Goal: Task Accomplishment & Management: Use online tool/utility

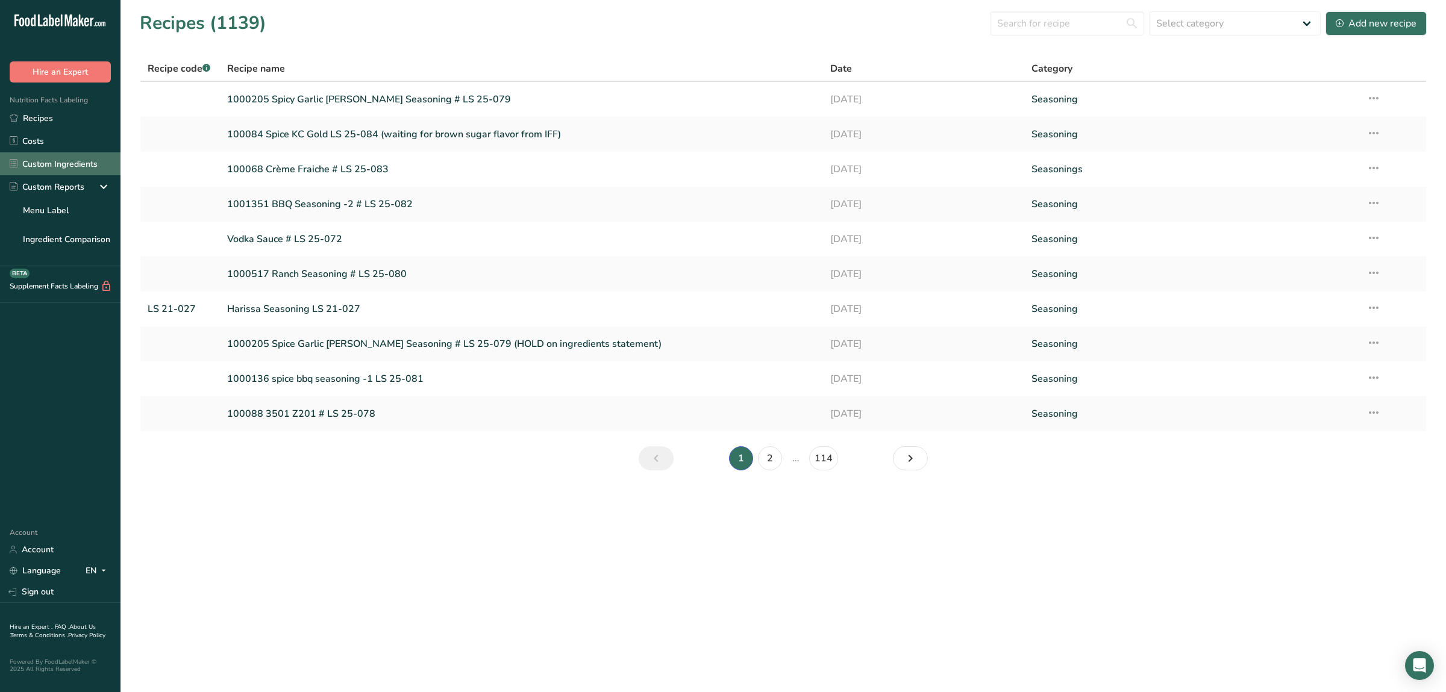
click at [92, 168] on link "Custom Ingredients" at bounding box center [60, 163] width 121 height 23
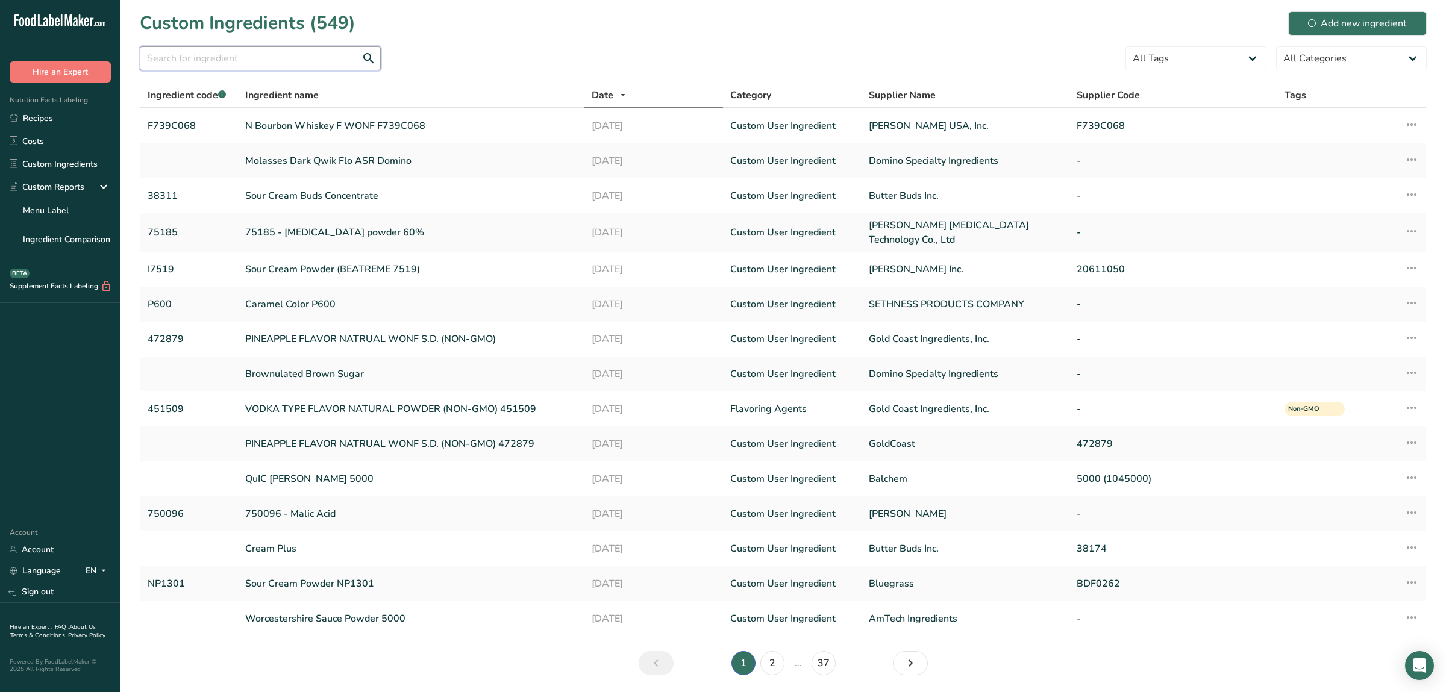
click at [237, 63] on input "text" at bounding box center [260, 58] width 241 height 24
click at [1346, 23] on div "Add new ingredient" at bounding box center [1357, 23] width 99 height 14
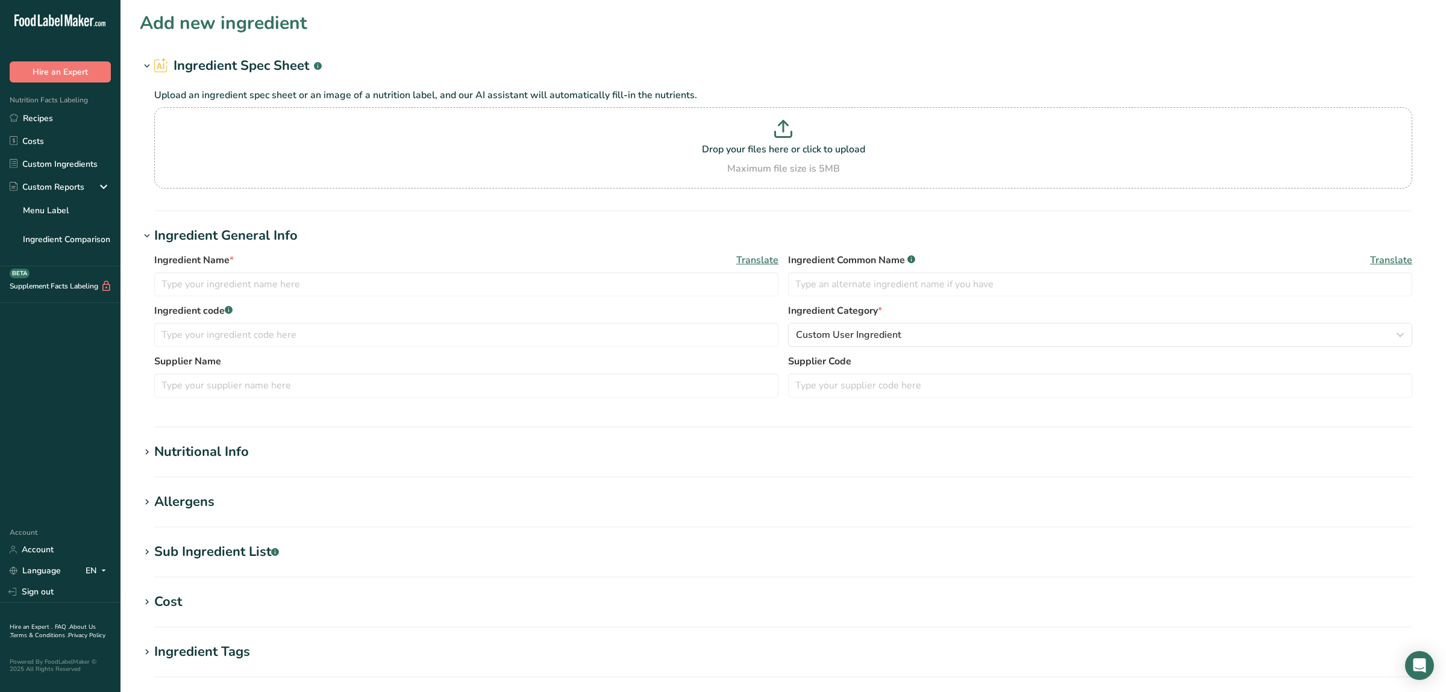
click at [915, 205] on section "Ingredient Spec Sheet .a-a{fill:#347362;}.b-a{fill:#fff;} Upload an ingredient …" at bounding box center [783, 133] width 1287 height 155
click at [241, 284] on input "text" at bounding box center [466, 284] width 624 height 24
type input "[PERSON_NAME] sugar flavor"
click at [428, 325] on input "text" at bounding box center [466, 335] width 624 height 24
type input "SC1421477"
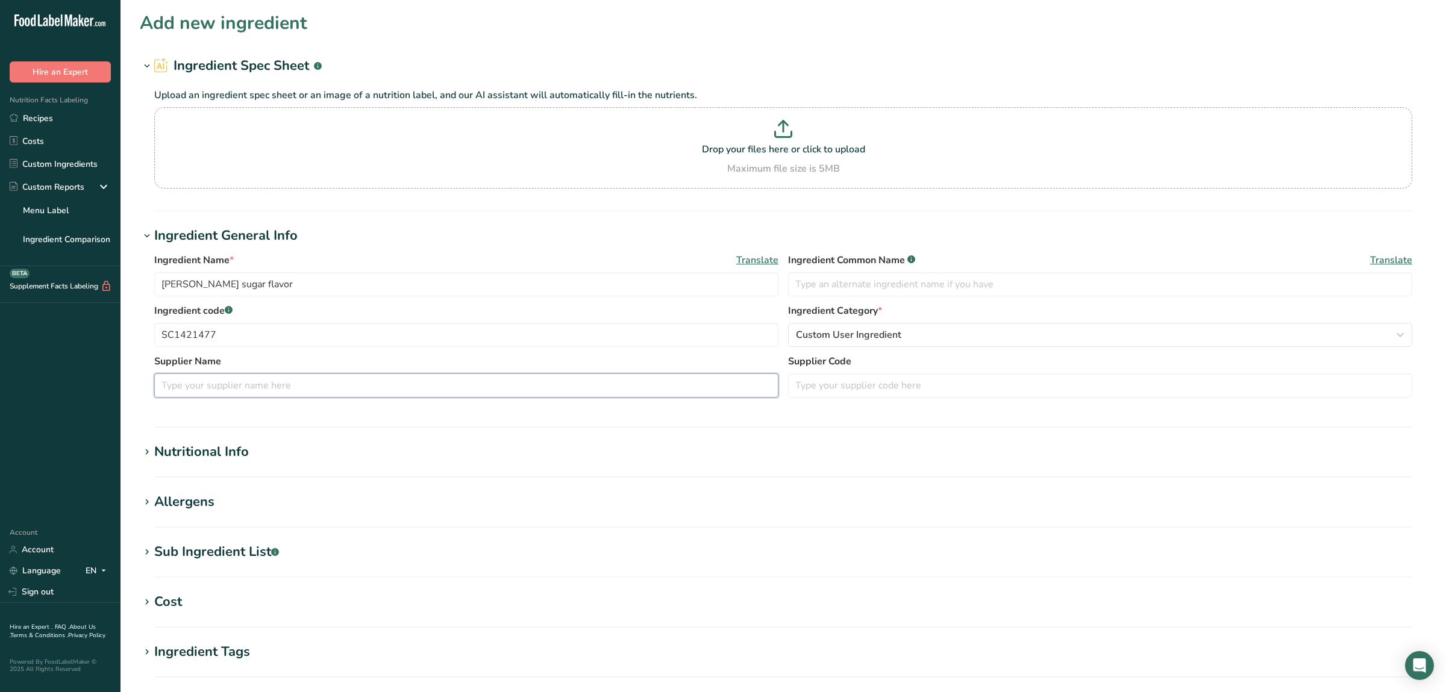
click at [331, 377] on input "text" at bounding box center [466, 386] width 624 height 24
type input "IFF"
click at [949, 332] on div "Custom User Ingredient" at bounding box center [1096, 335] width 601 height 14
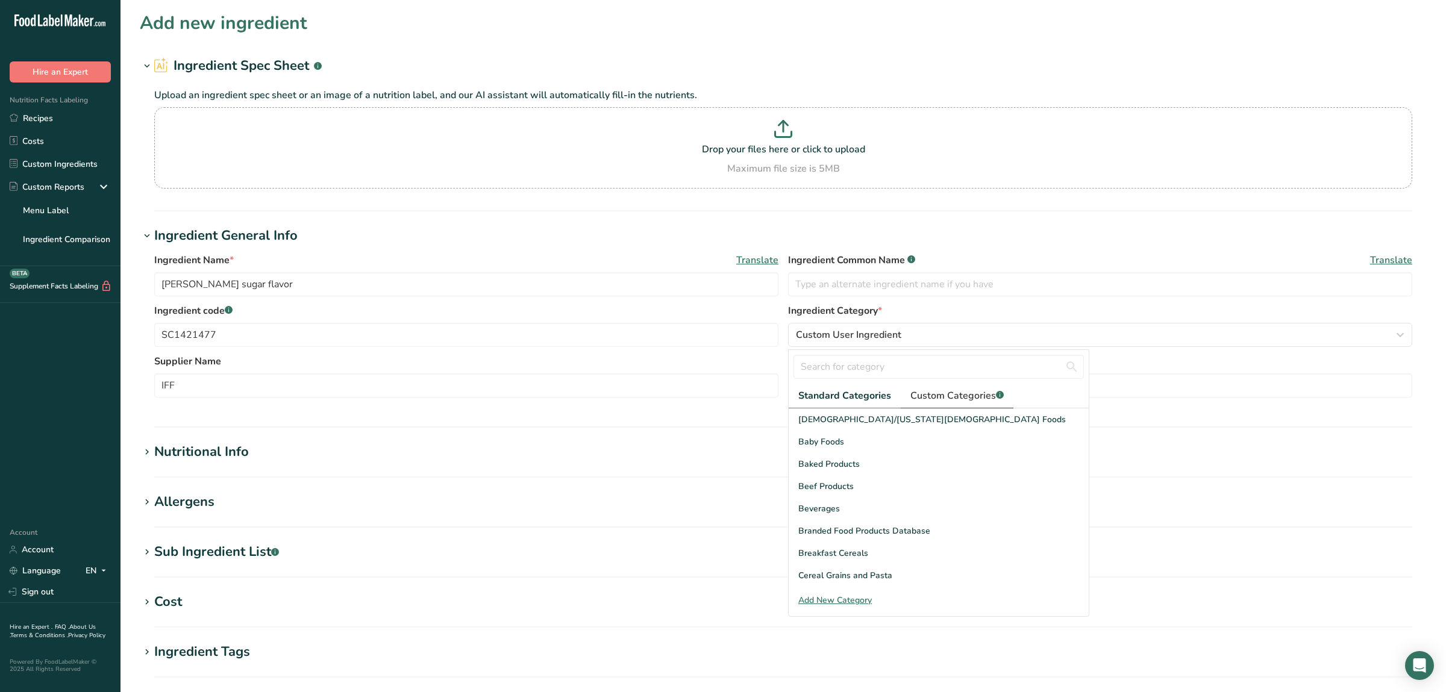
click at [930, 398] on span "Custom Categories .a-a{fill:#347362;}.b-a{fill:#fff;}" at bounding box center [957, 396] width 93 height 14
click at [865, 441] on div "Flavoring Agents" at bounding box center [939, 442] width 300 height 22
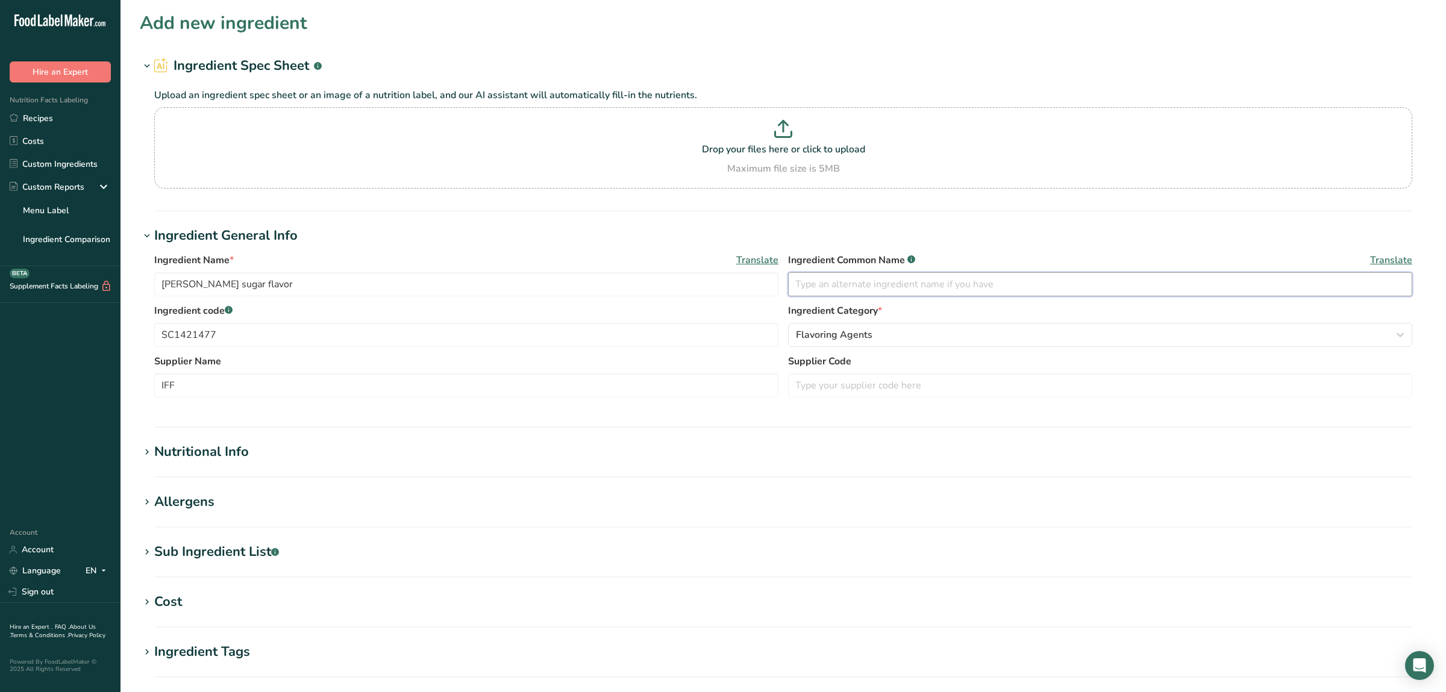
click at [899, 285] on input "text" at bounding box center [1100, 284] width 624 height 24
type input "Natural Flavor"
click at [229, 448] on div "Nutritional Info" at bounding box center [201, 452] width 95 height 20
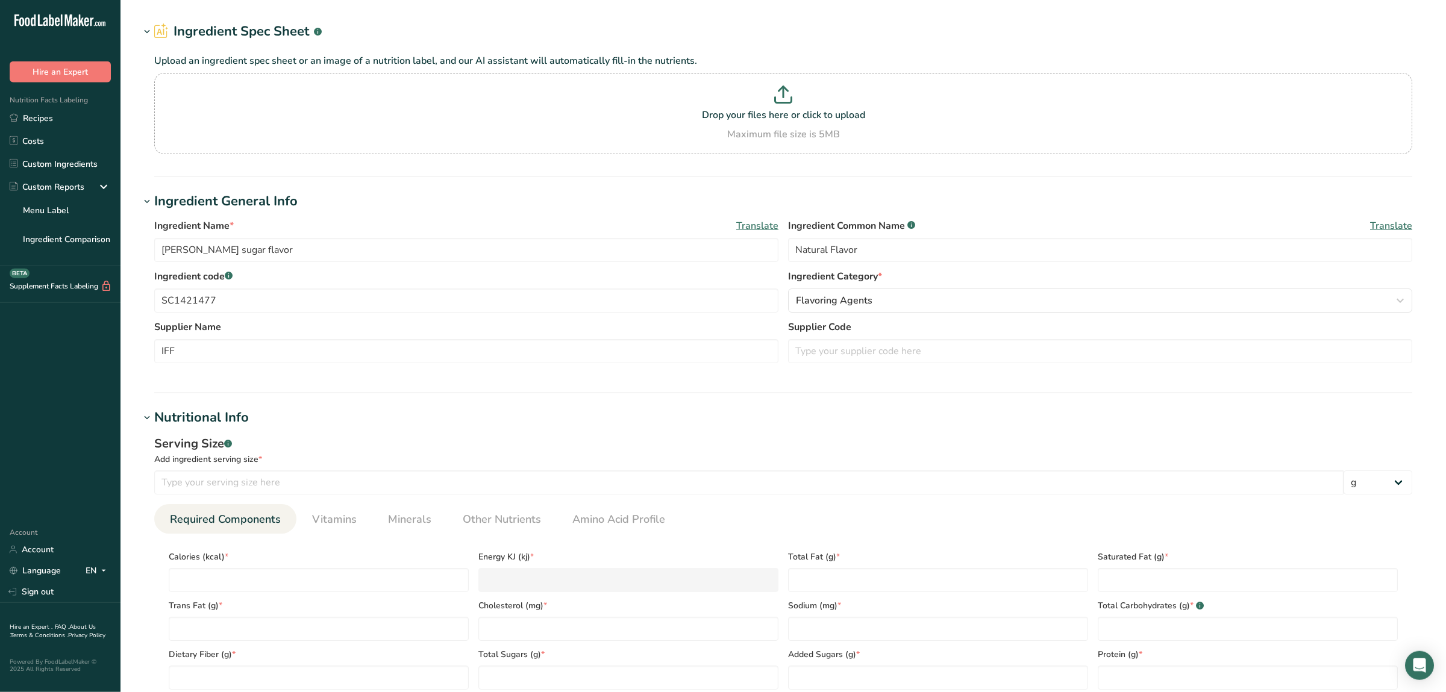
scroll to position [190, 0]
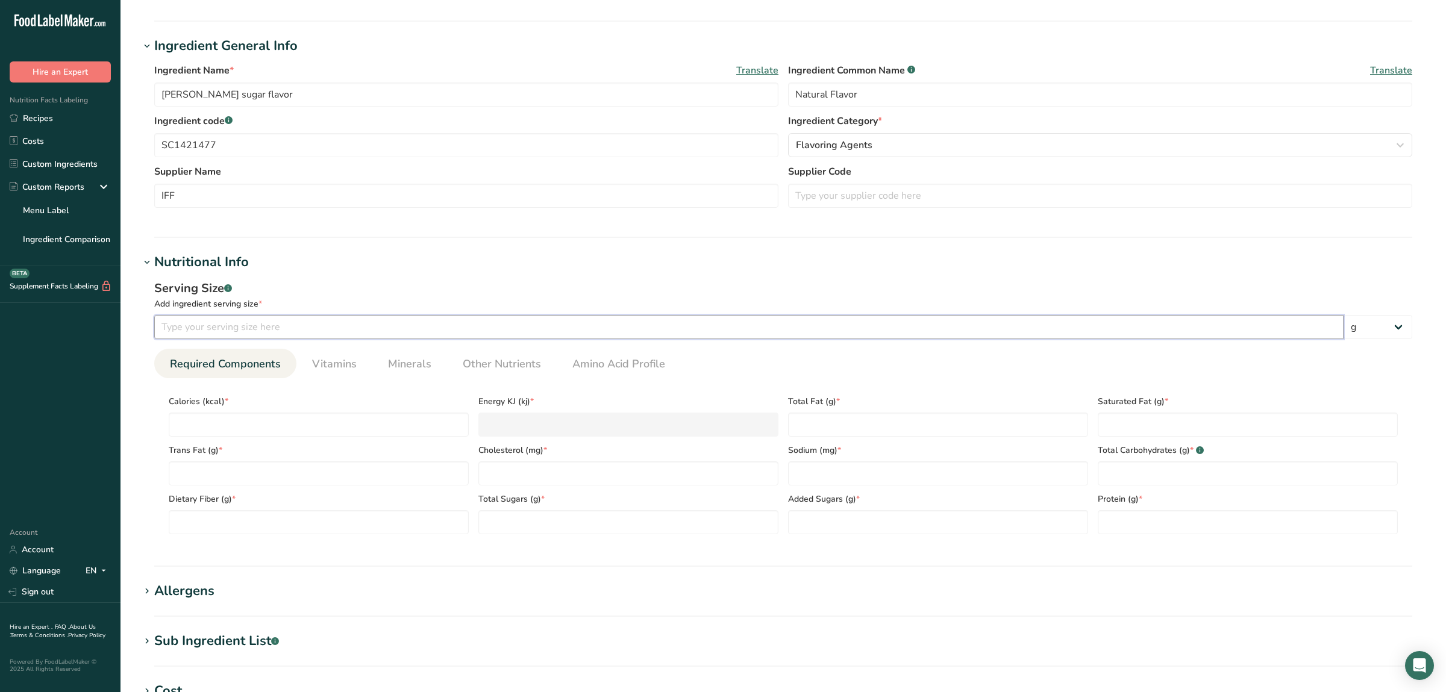
click at [322, 334] on input "number" at bounding box center [749, 327] width 1190 height 24
type input "100"
click at [344, 421] on input "number" at bounding box center [319, 425] width 300 height 24
type input "3"
type KJ "12.6"
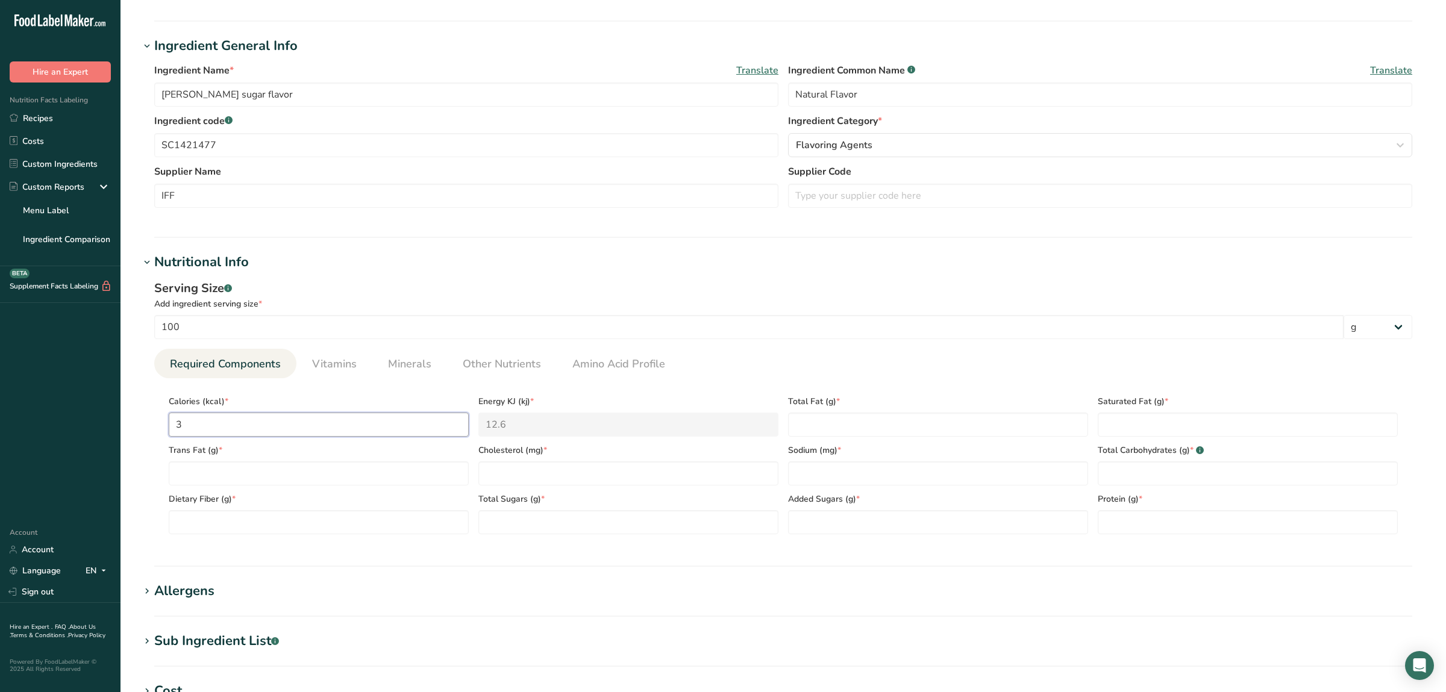
type input "32"
type KJ "133.9"
type input "327"
type KJ "1368.2"
type input "327.6"
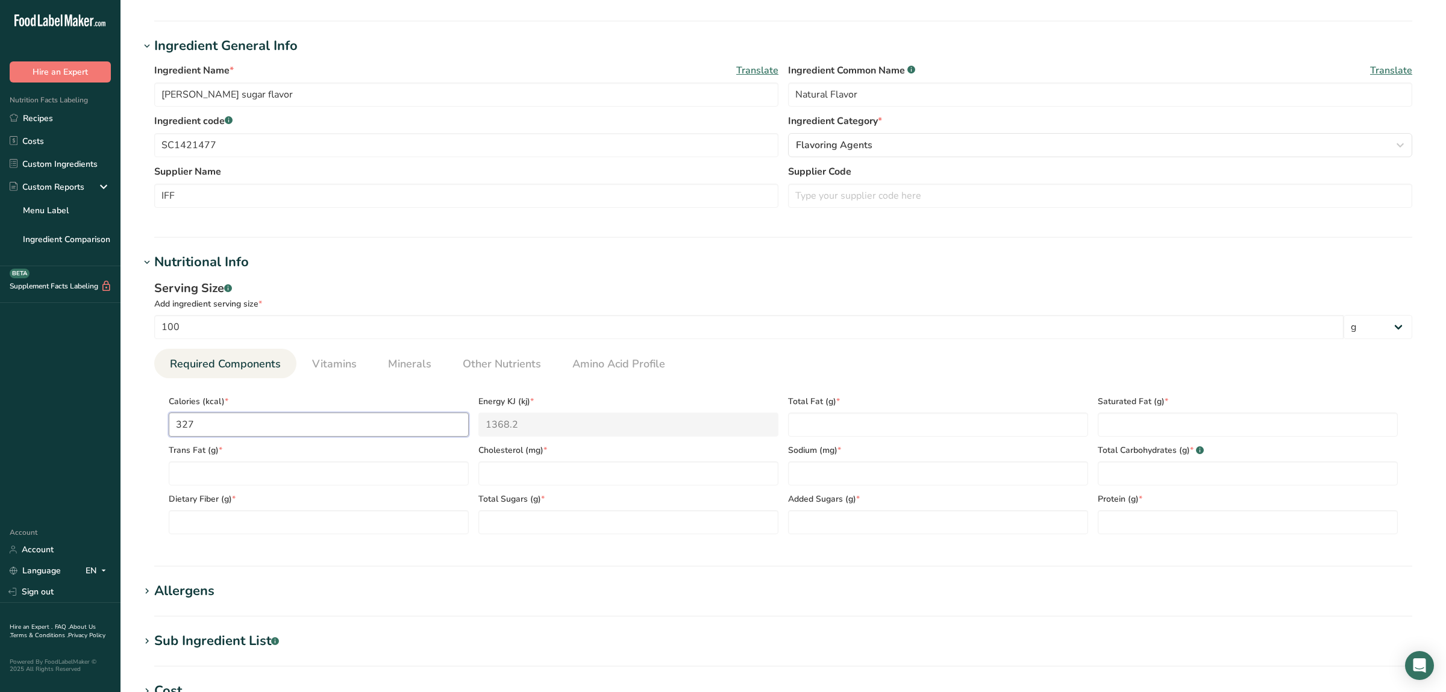
type KJ "1370.7"
type input "327.6"
click at [889, 421] on Fat "number" at bounding box center [938, 425] width 300 height 24
type Fat "0.1"
click at [1171, 419] on Fat "number" at bounding box center [1248, 425] width 300 height 24
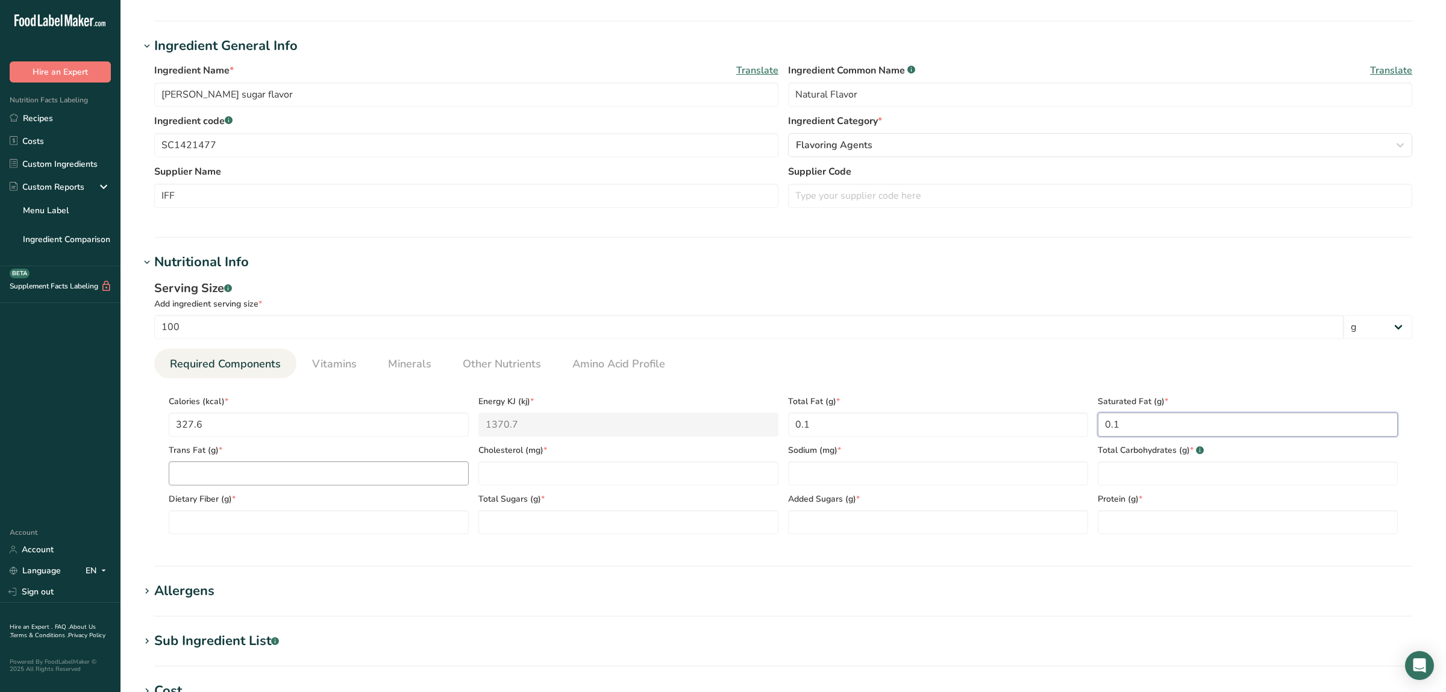
type Fat "0.1"
click at [305, 471] on Fat "number" at bounding box center [319, 474] width 300 height 24
type Fat "0.1"
type input "0.1"
type input "17.7"
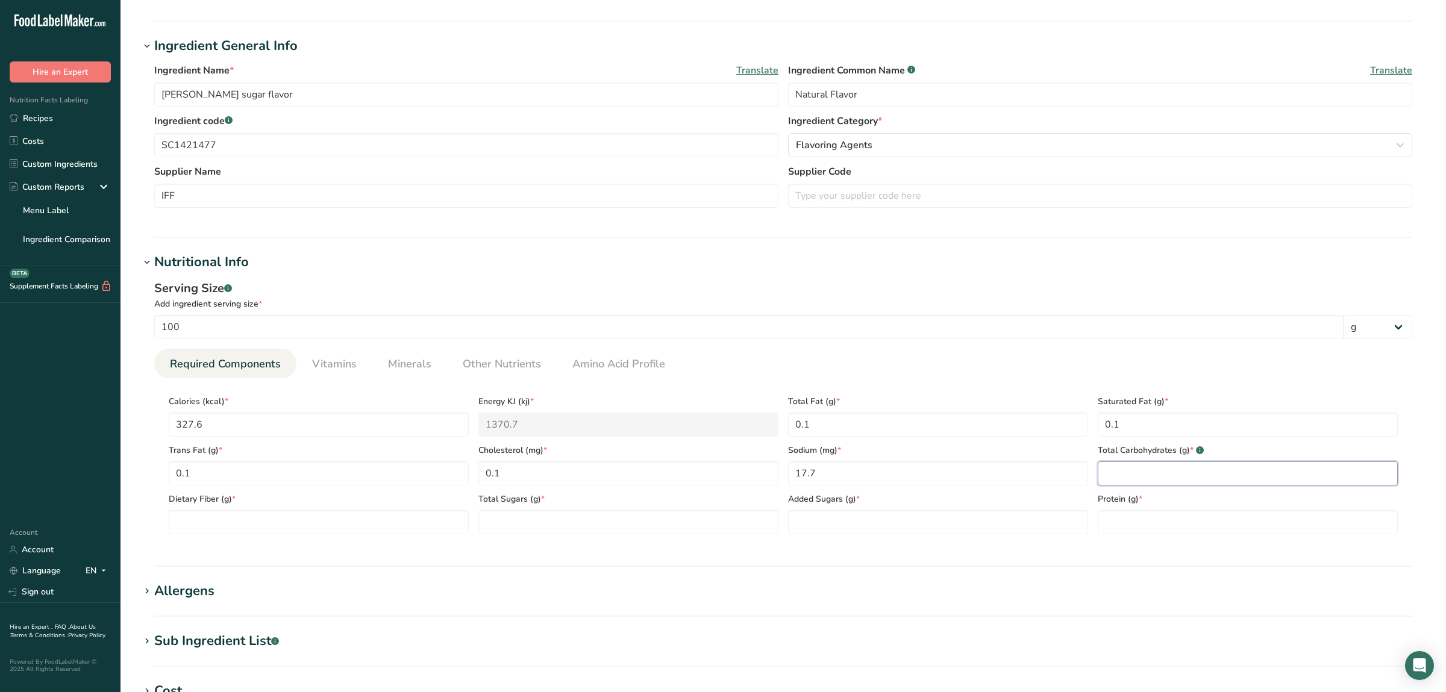
click at [1194, 474] on Carbohydrates "number" at bounding box center [1248, 474] width 300 height 24
type Carbohydrates "76.8"
click at [267, 521] on Fiber "number" at bounding box center [319, 522] width 300 height 24
type Fiber "8.6"
click at [514, 529] on Sugars "number" at bounding box center [629, 522] width 300 height 24
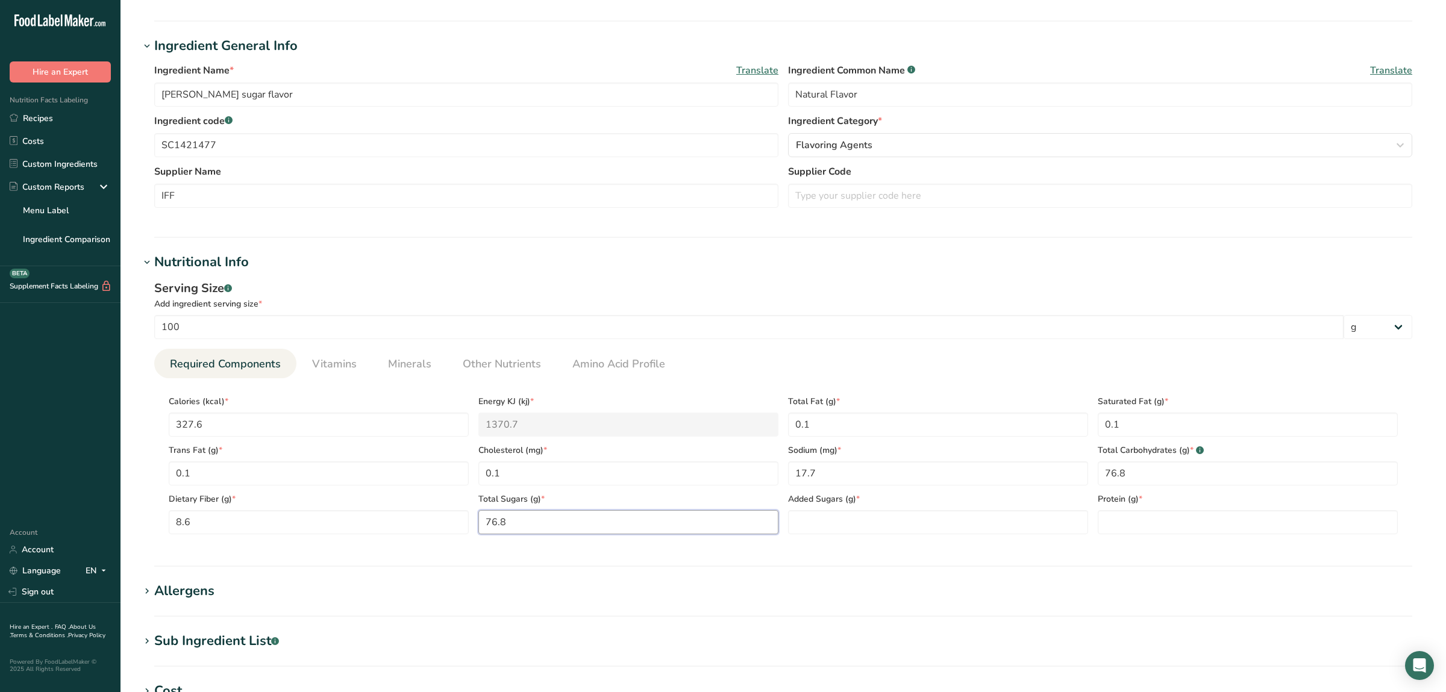
type Sugars "76.8"
type input "0.4"
click at [333, 360] on span "Vitamins" at bounding box center [334, 364] width 45 height 16
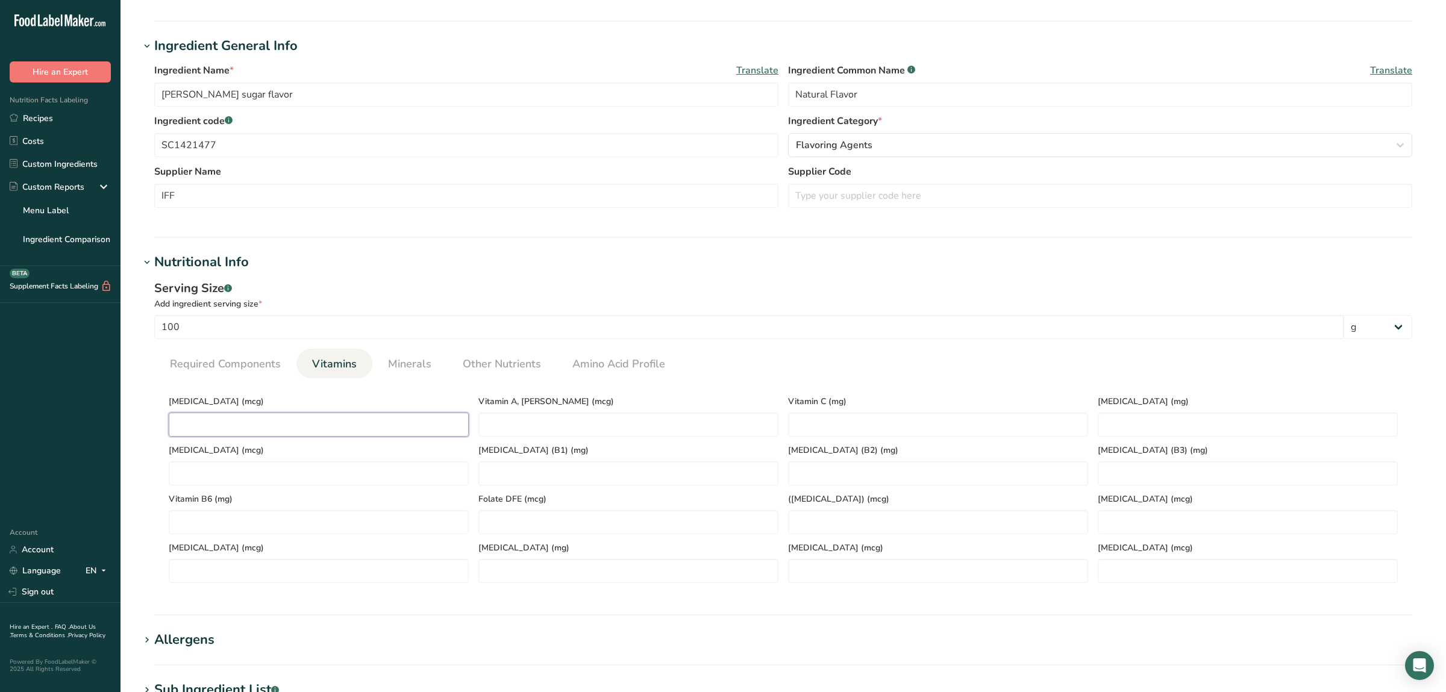
click at [298, 418] on D "number" at bounding box center [319, 425] width 300 height 24
type D "1"
drag, startPoint x: 527, startPoint y: 433, endPoint x: 418, endPoint y: 430, distance: 109.1
click at [479, 430] on RAE "50" at bounding box center [629, 425] width 300 height 24
type RAE "15"
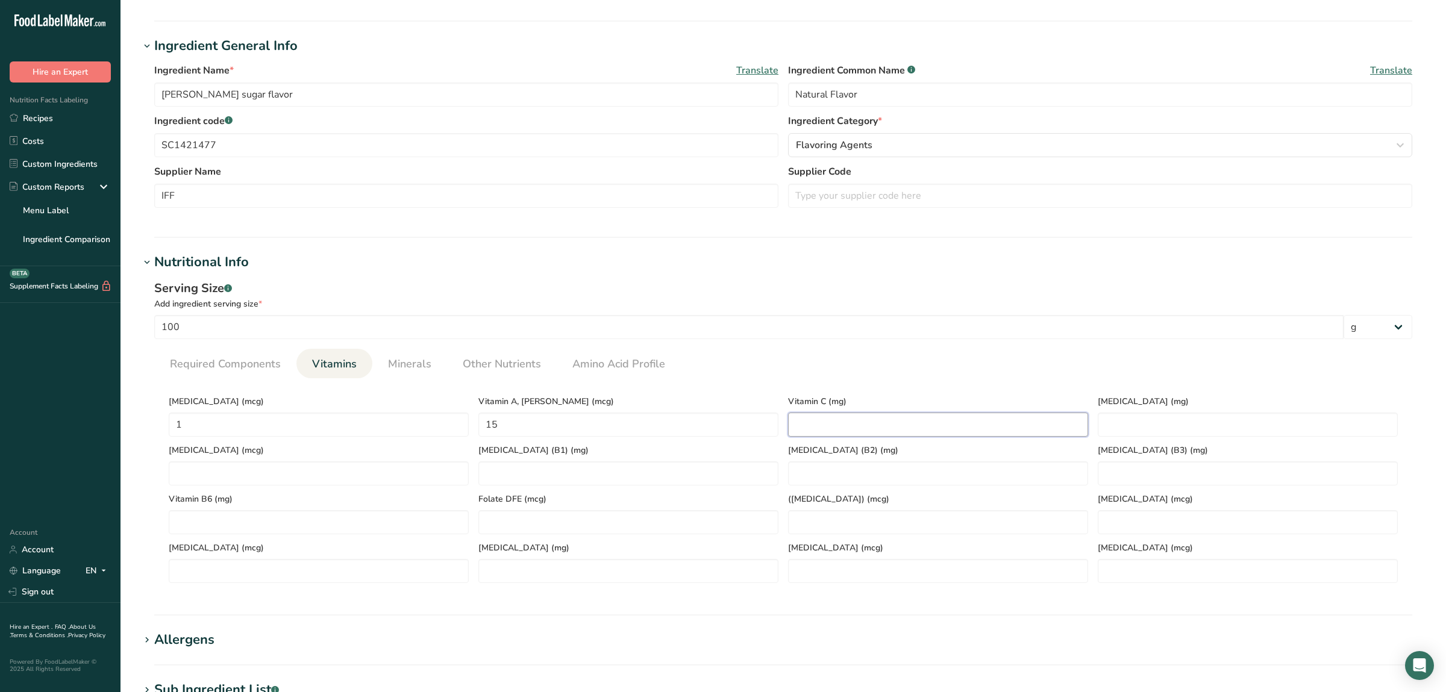
click at [858, 415] on C "number" at bounding box center [938, 425] width 300 height 24
type C "1"
click at [409, 362] on span "Minerals" at bounding box center [409, 364] width 43 height 16
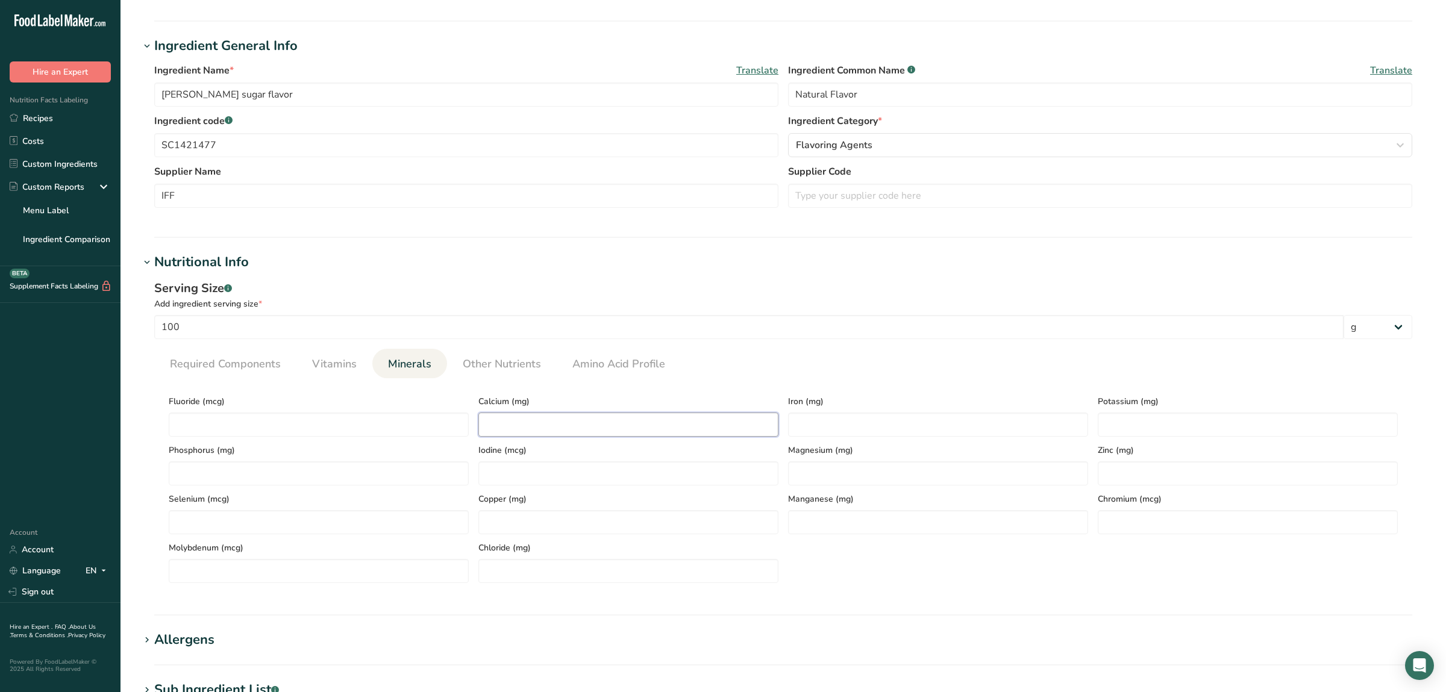
click at [505, 422] on input "number" at bounding box center [629, 425] width 300 height 24
type input "43.9"
type input "1.9"
click at [1120, 413] on input "number" at bounding box center [1248, 425] width 300 height 24
type input "165.6"
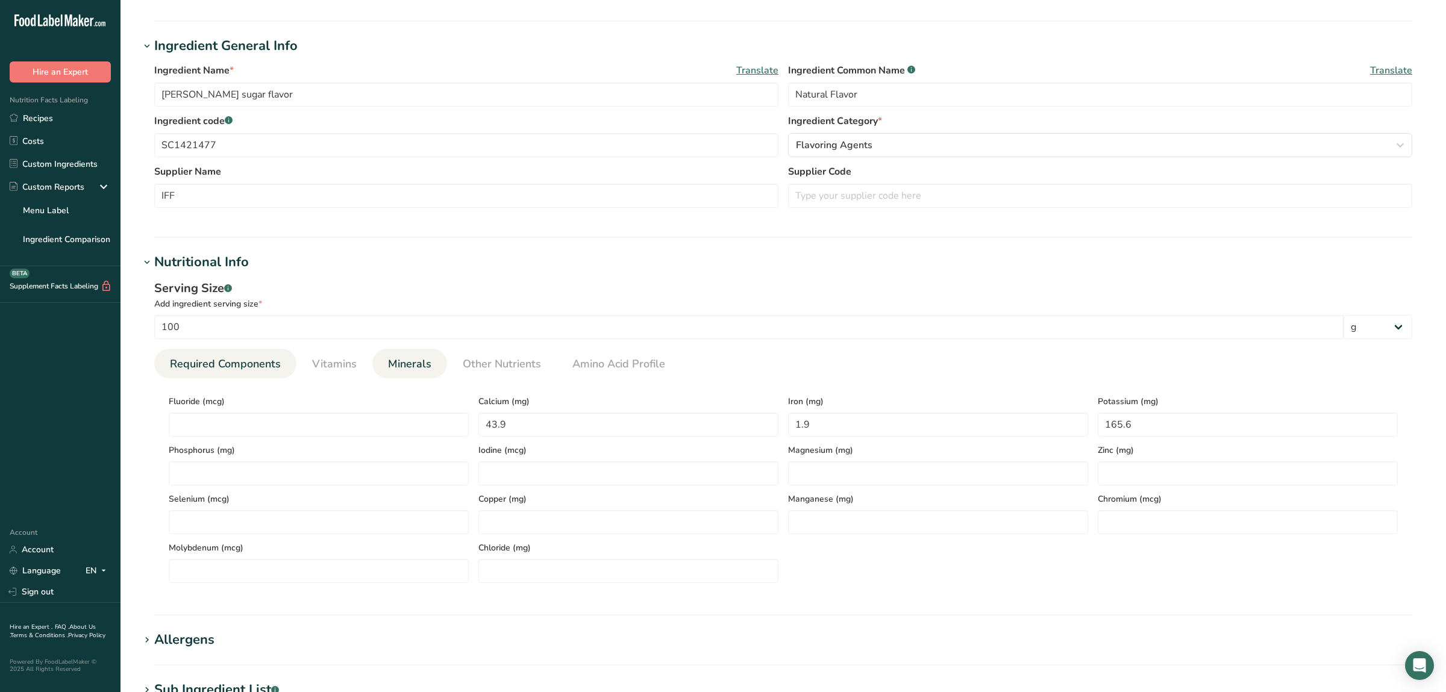
click at [232, 365] on span "Required Components" at bounding box center [225, 364] width 111 height 16
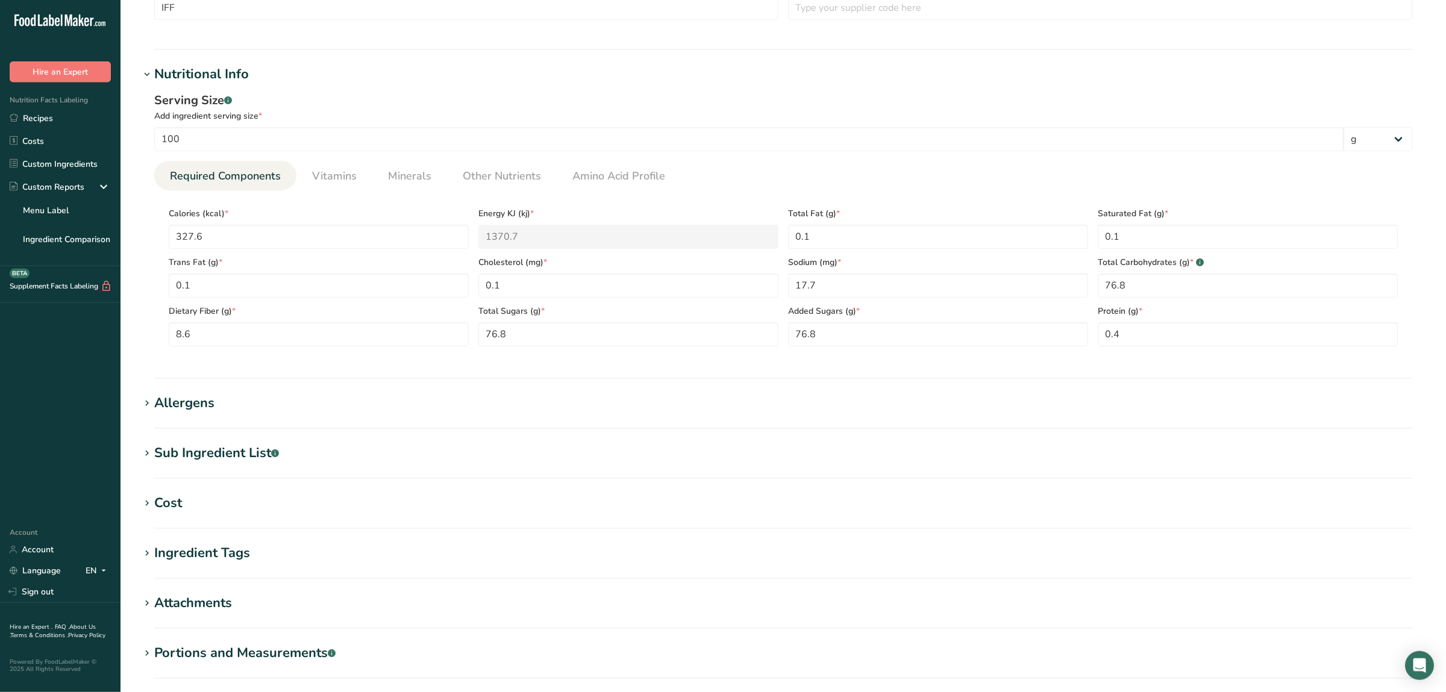
scroll to position [380, 0]
click at [189, 403] on div "Allergens" at bounding box center [184, 402] width 60 height 20
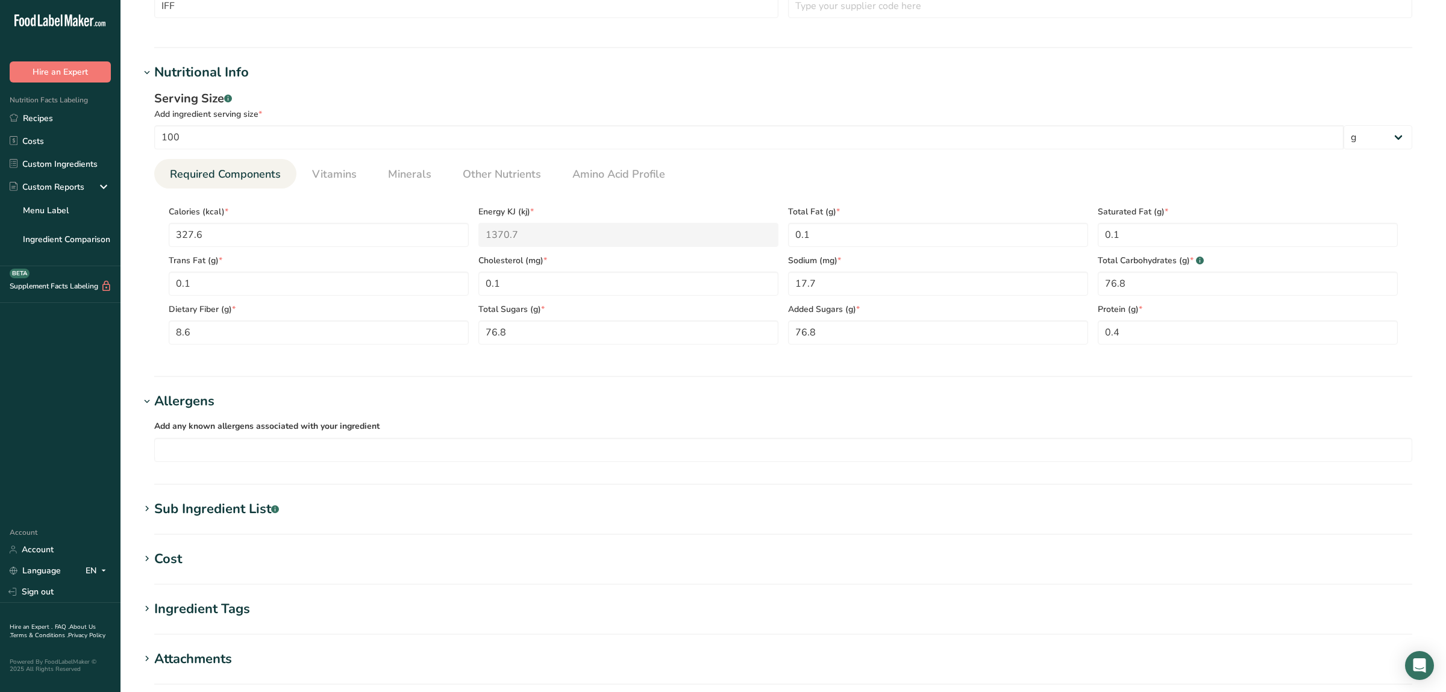
scroll to position [568, 0]
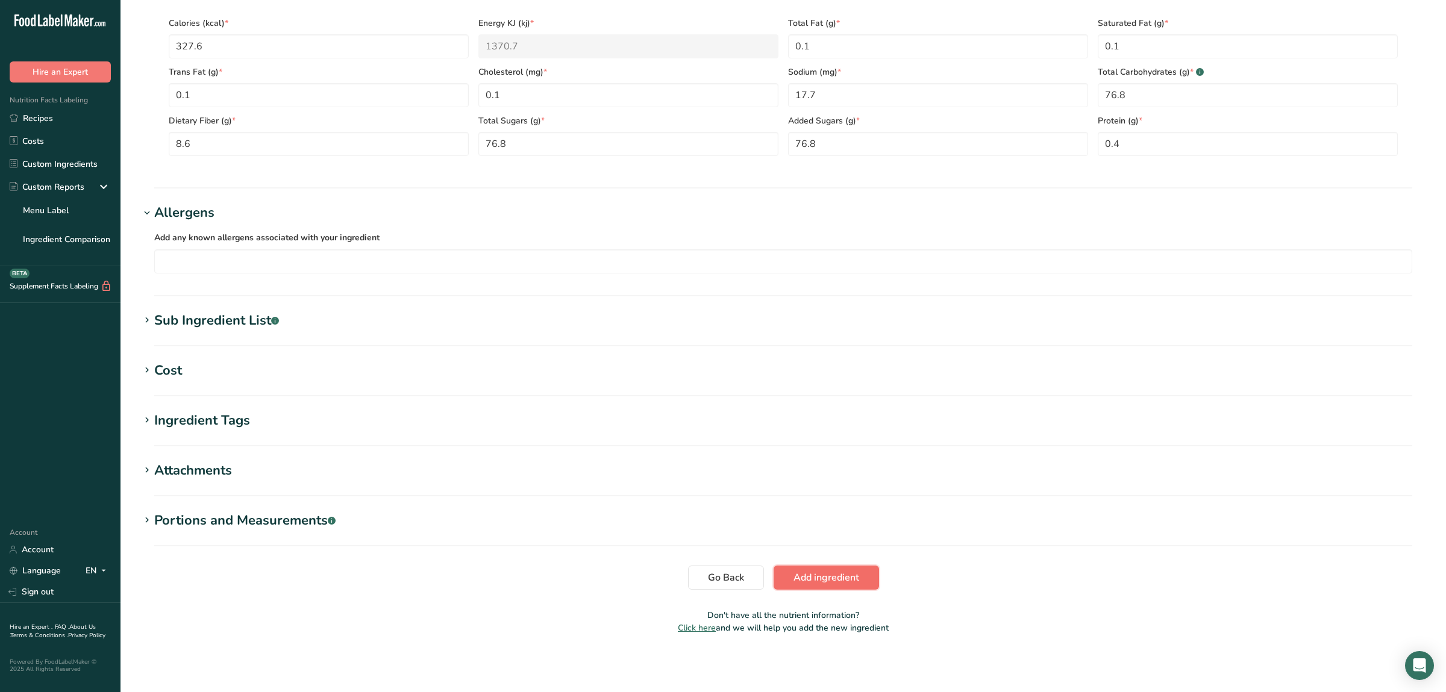
click at [846, 584] on span "Add ingredient" at bounding box center [827, 578] width 66 height 14
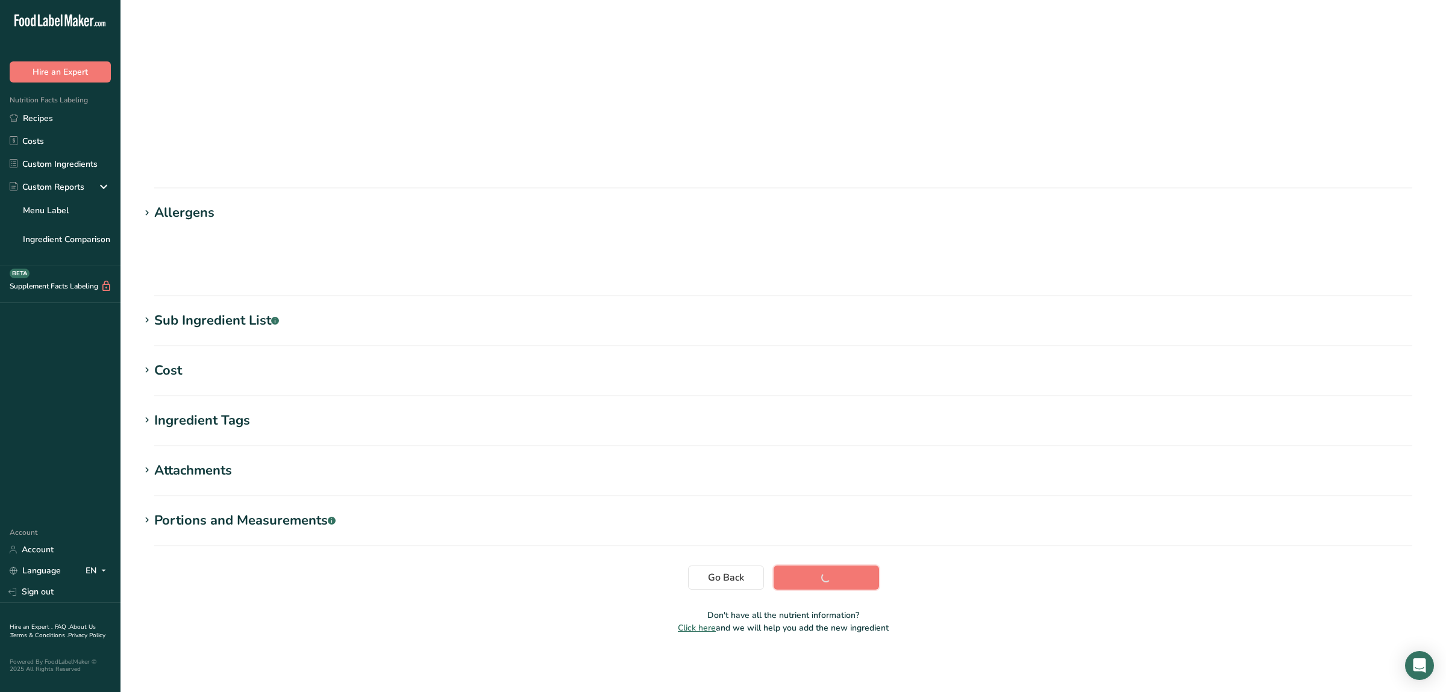
scroll to position [0, 0]
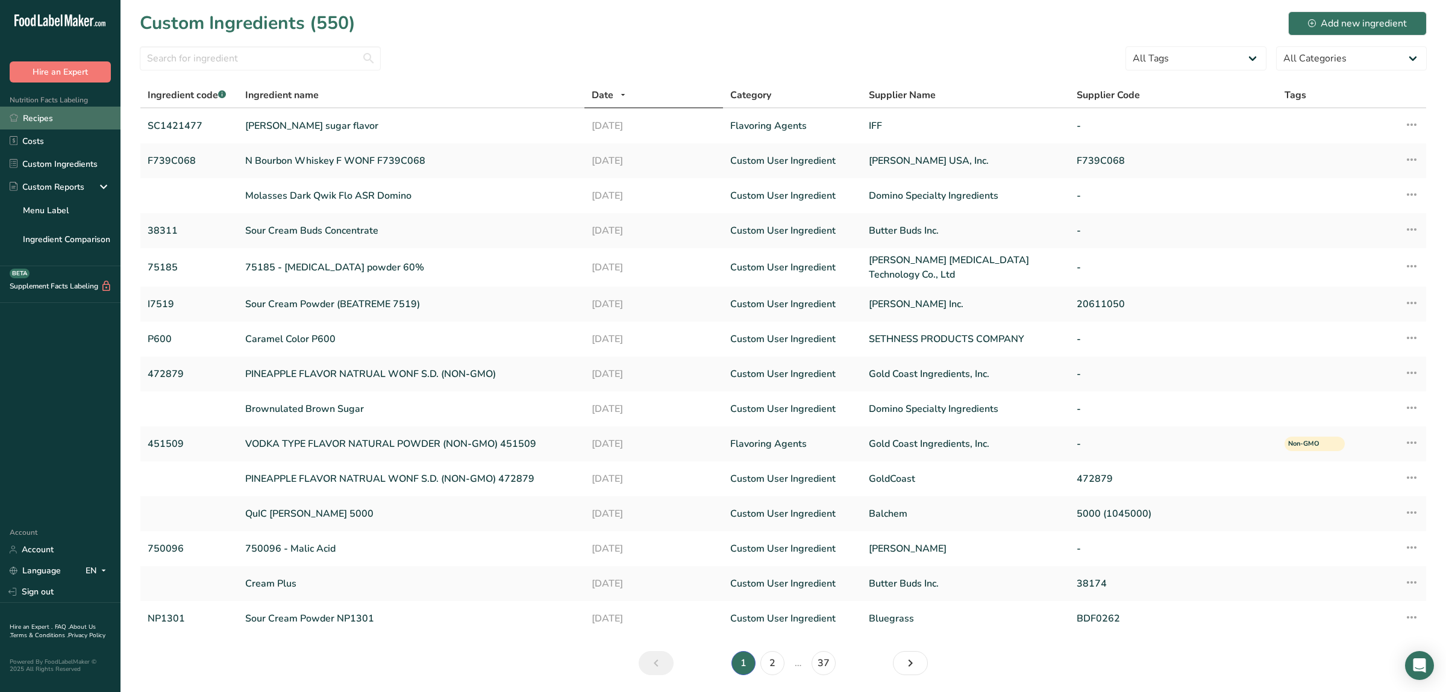
click at [70, 115] on link "Recipes" at bounding box center [60, 118] width 121 height 23
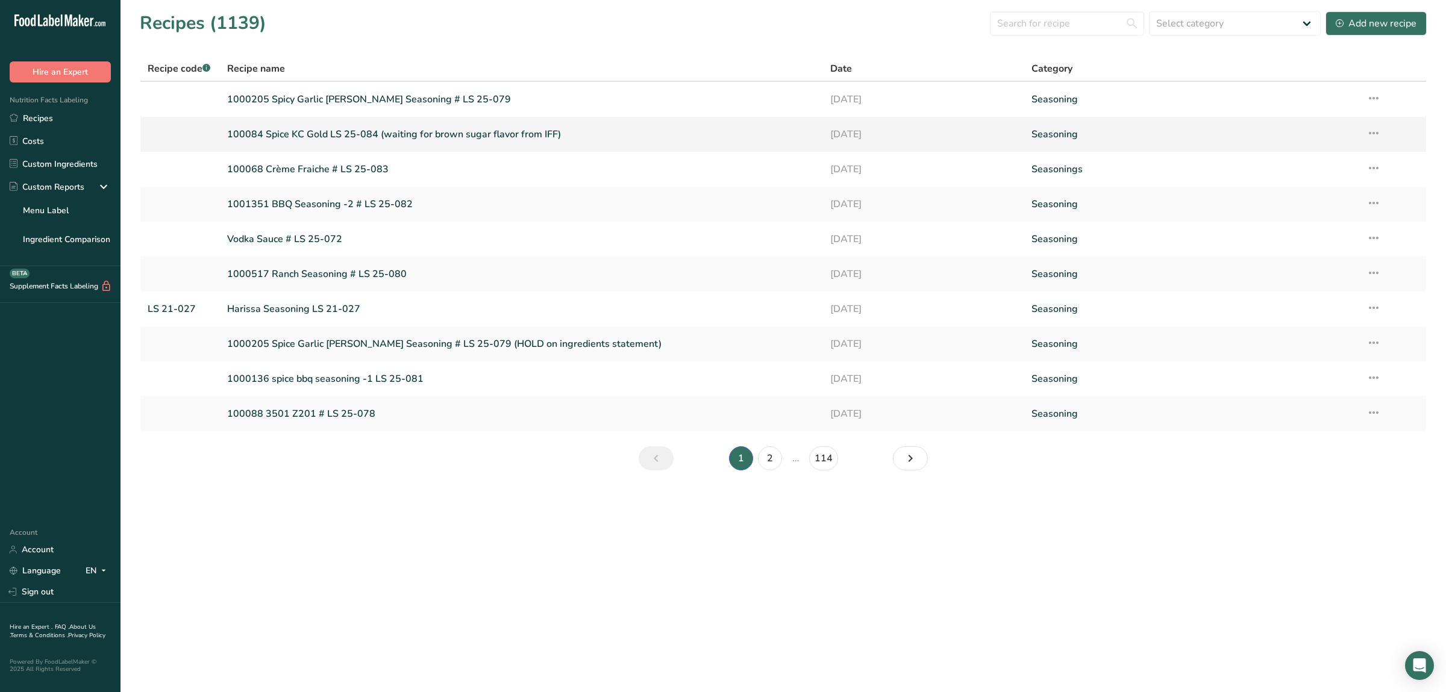
click at [514, 132] on link "100084 Spice KC Gold LS 25-084 (waiting for brown sugar flavor from IFF)" at bounding box center [521, 134] width 589 height 25
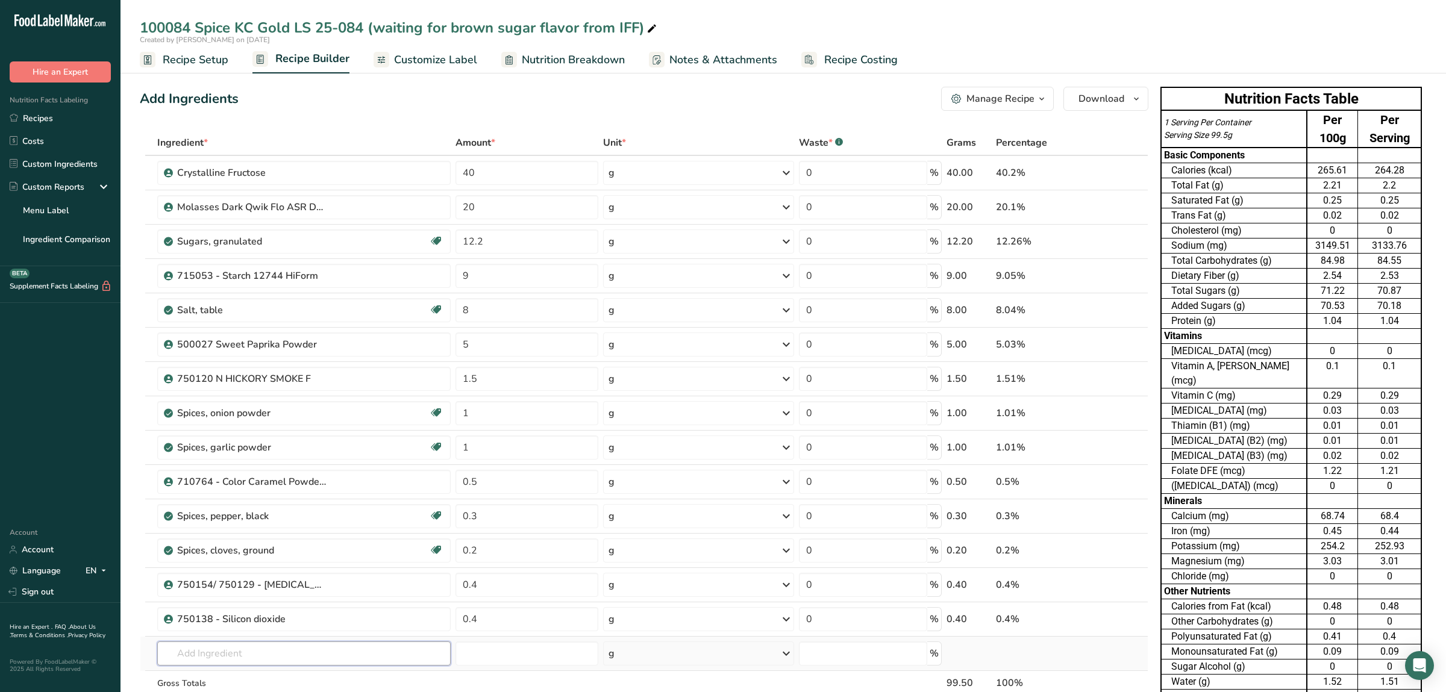
click at [239, 656] on input "text" at bounding box center [304, 654] width 294 height 24
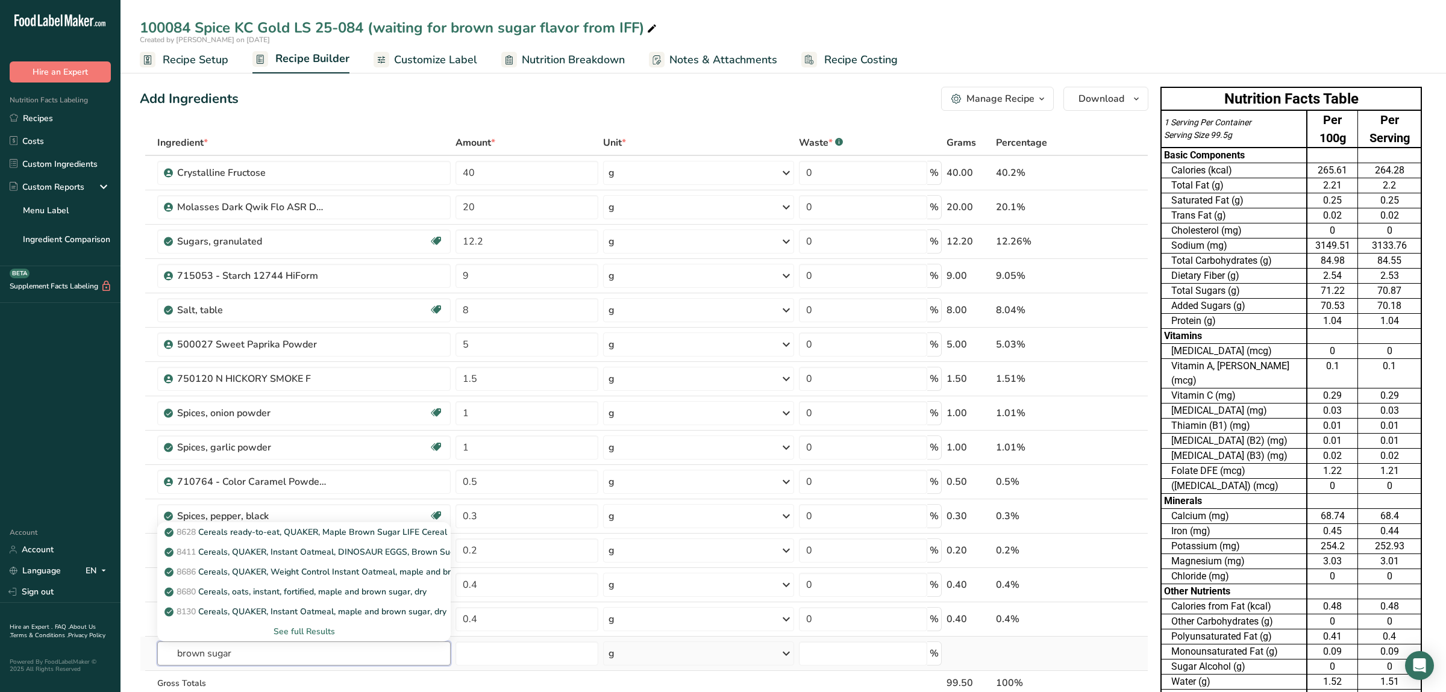
type input "brown sugar"
click at [218, 632] on div "See full Results" at bounding box center [304, 632] width 274 height 13
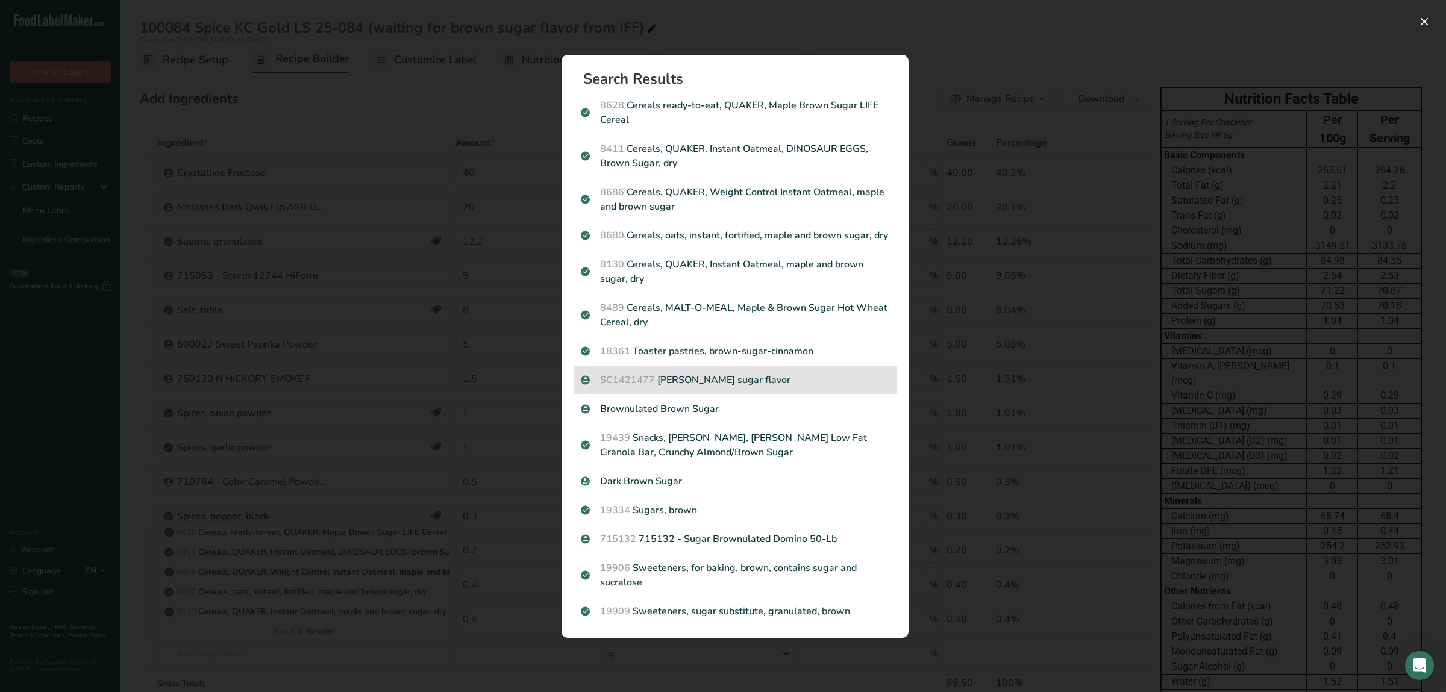
click at [746, 382] on p "SC1421477 [PERSON_NAME] sugar flavor" at bounding box center [735, 380] width 309 height 14
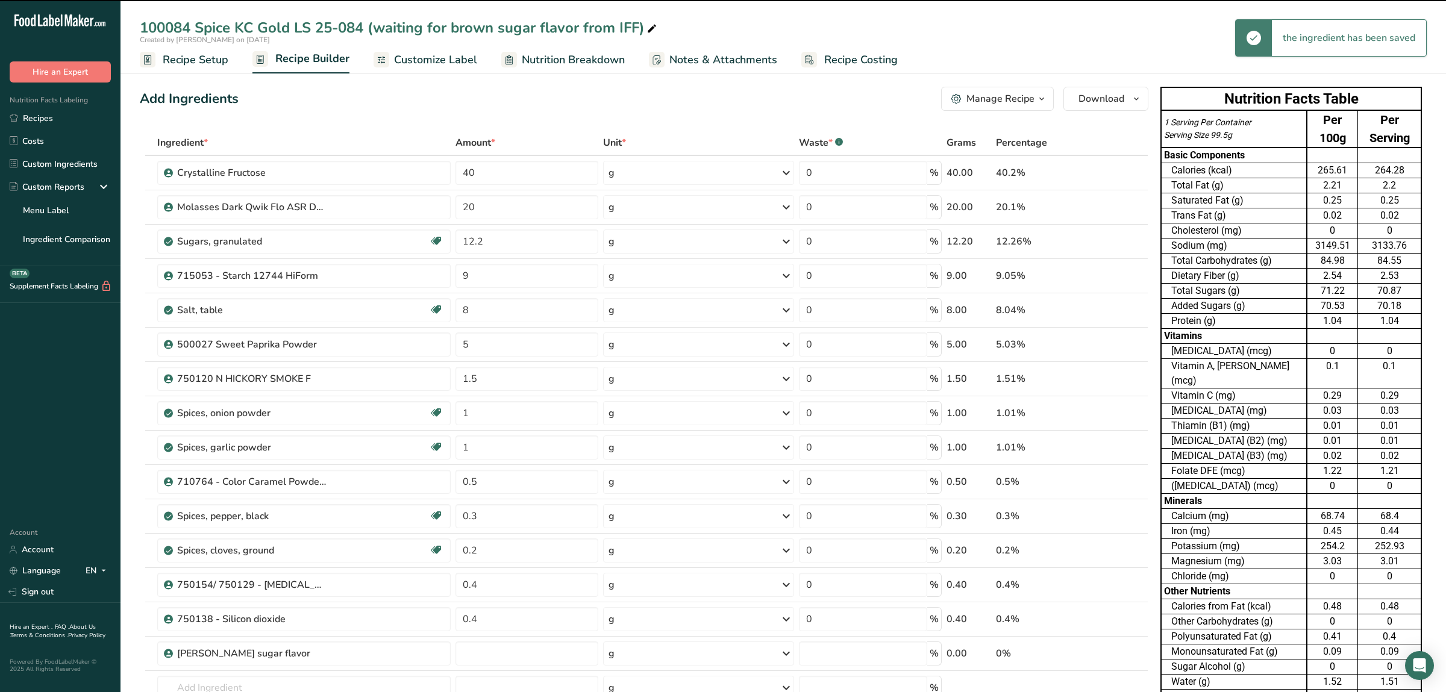
type input "0"
click at [505, 650] on input "0" at bounding box center [527, 654] width 143 height 24
type input "0.5"
click at [1314, 539] on div "254.2" at bounding box center [1333, 546] width 46 height 14
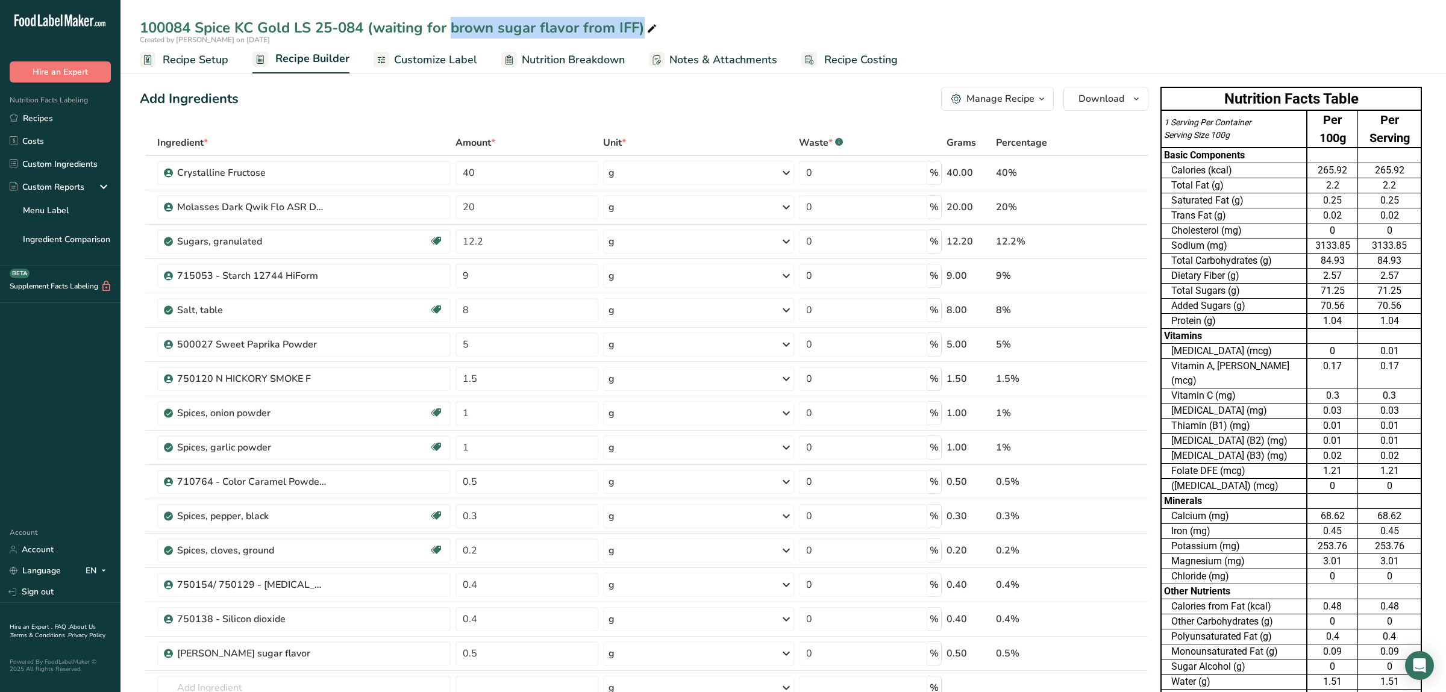
drag, startPoint x: 370, startPoint y: 26, endPoint x: 695, endPoint y: 32, distance: 325.5
click at [695, 32] on div "100084 Spice KC Gold LS 25-084 (waiting for brown sugar flavor from IFF)" at bounding box center [784, 28] width 1326 height 22
click at [642, 29] on div "100084 Spice KC Gold LS 25-084 (waiting for brown sugar flavor from IFF)" at bounding box center [400, 28] width 520 height 22
type input "100084 Spice KC Gold LS 25-084"
click at [1395, 449] on td "0.02" at bounding box center [1389, 456] width 63 height 15
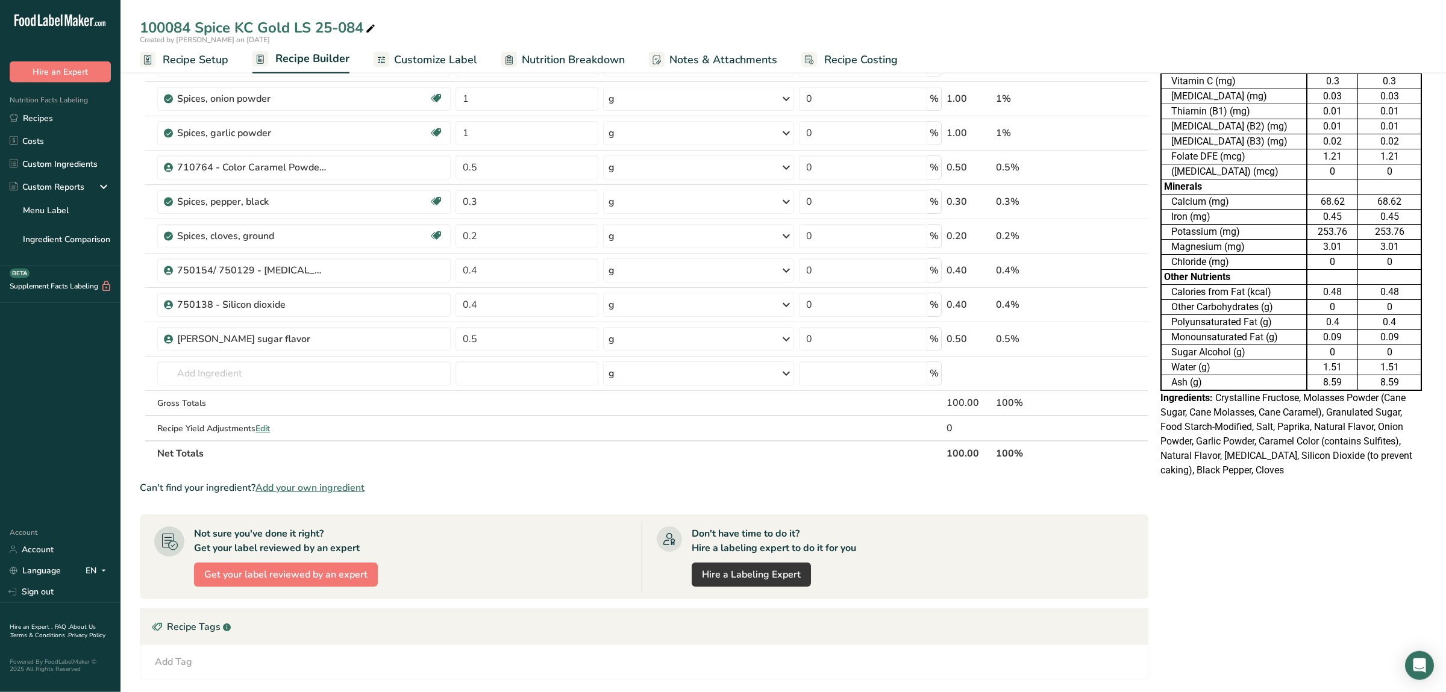
scroll to position [380, 0]
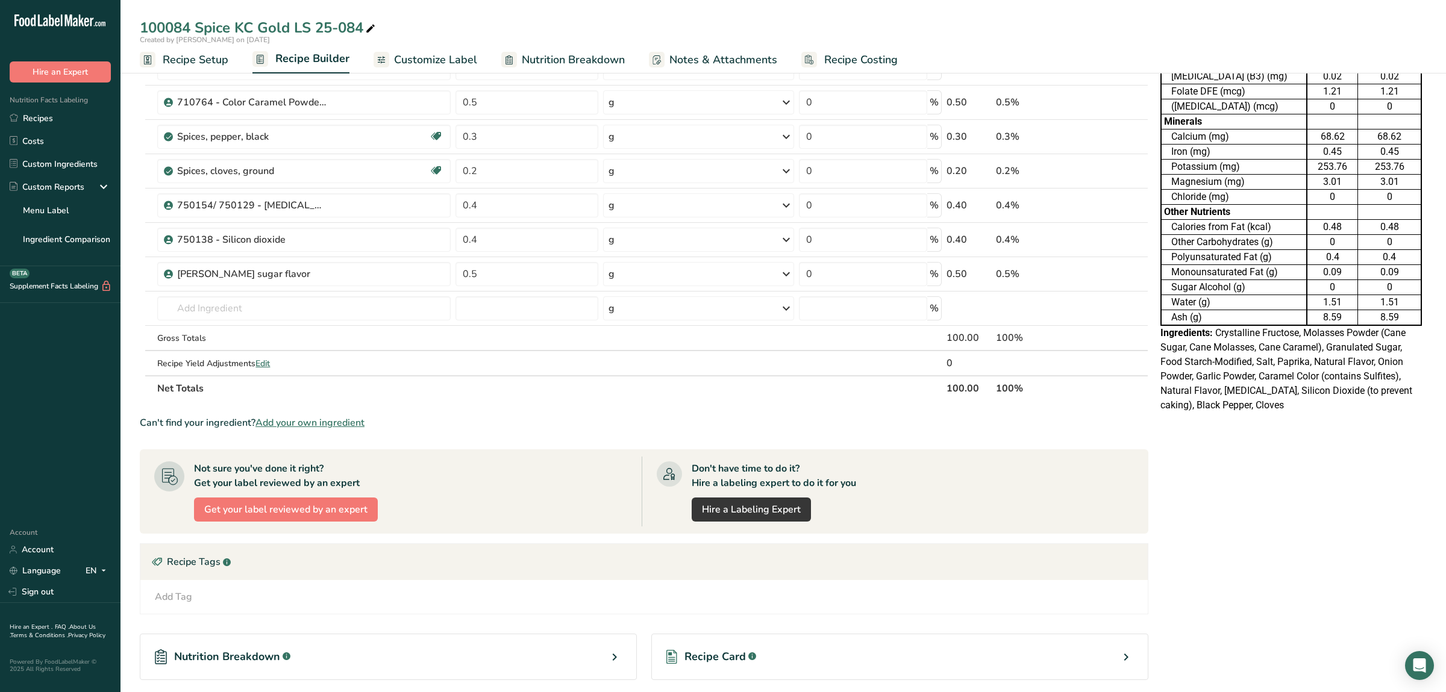
click at [448, 54] on span "Customize Label" at bounding box center [435, 60] width 83 height 16
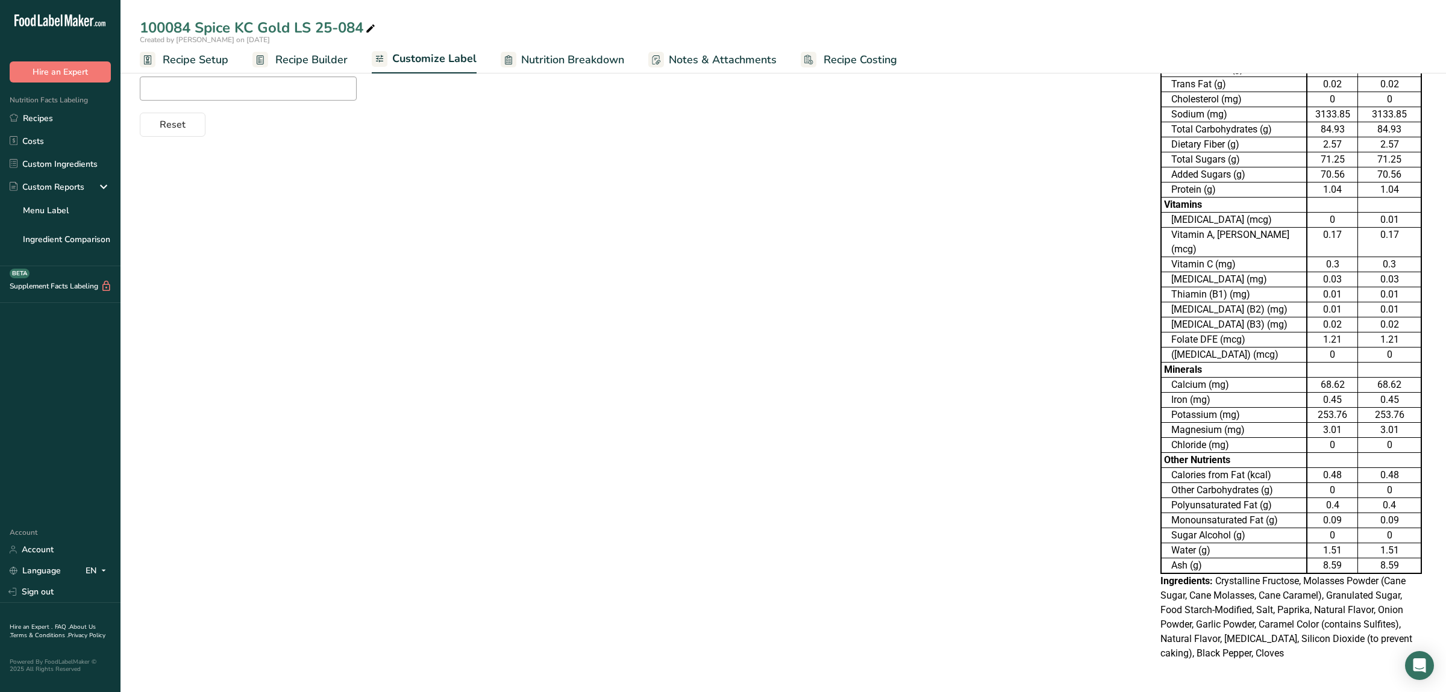
scroll to position [184, 0]
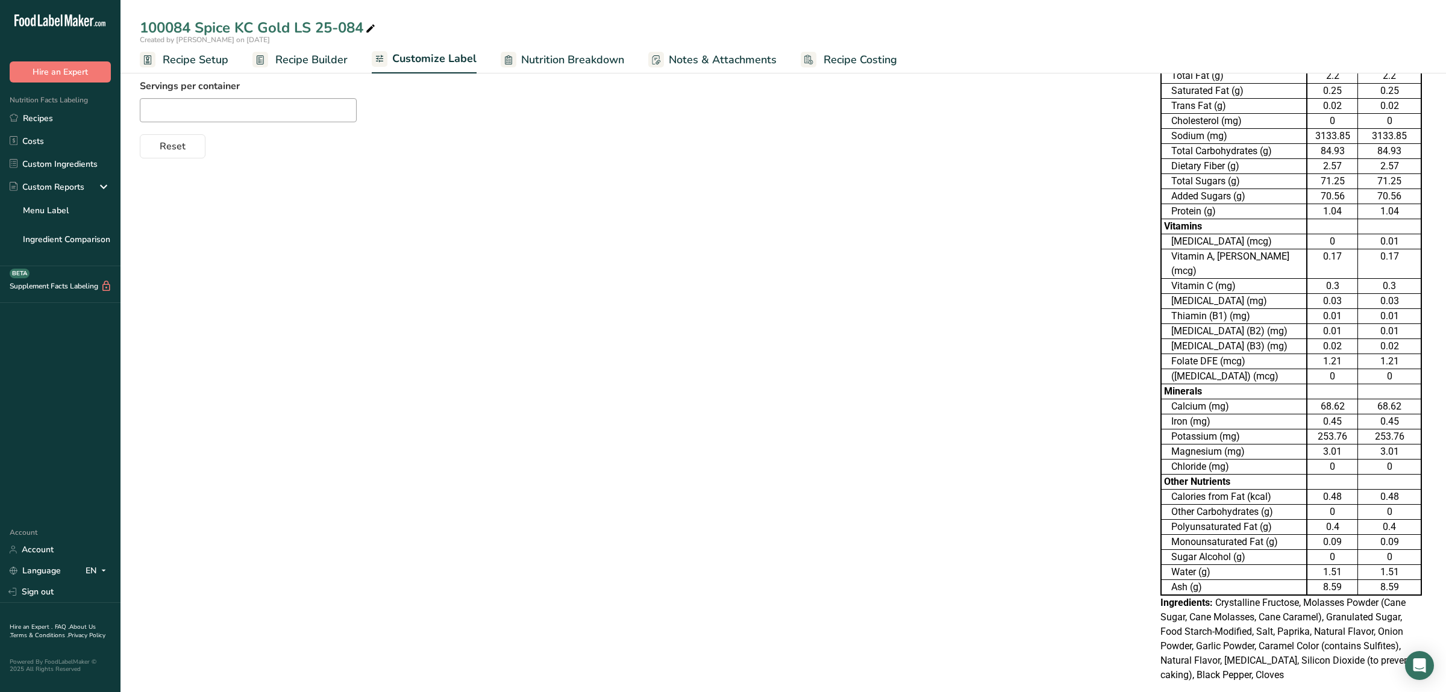
click at [596, 62] on span "Nutrition Breakdown" at bounding box center [572, 60] width 103 height 16
click at [398, 61] on span "Customize Label" at bounding box center [433, 60] width 83 height 16
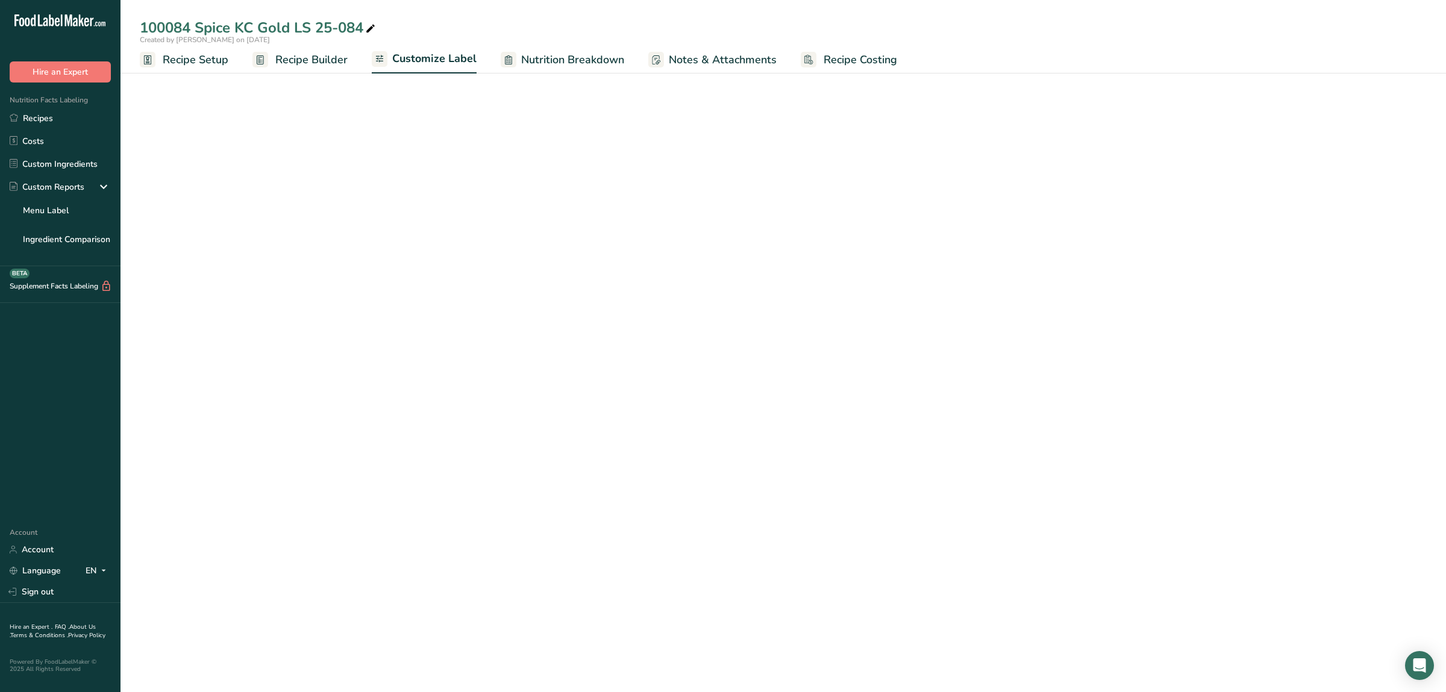
click at [419, 59] on span "Customize Label" at bounding box center [434, 59] width 84 height 16
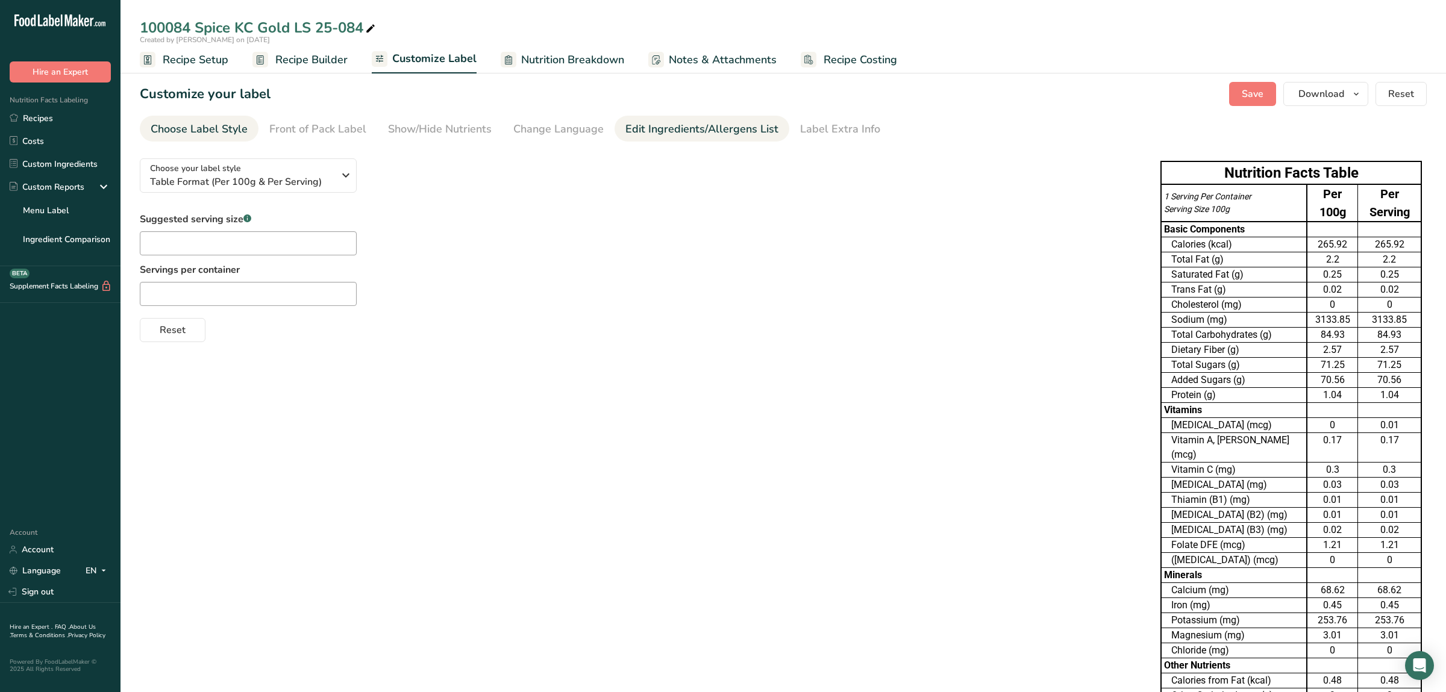
click at [710, 131] on div "Edit Ingredients/Allergens List" at bounding box center [702, 129] width 153 height 16
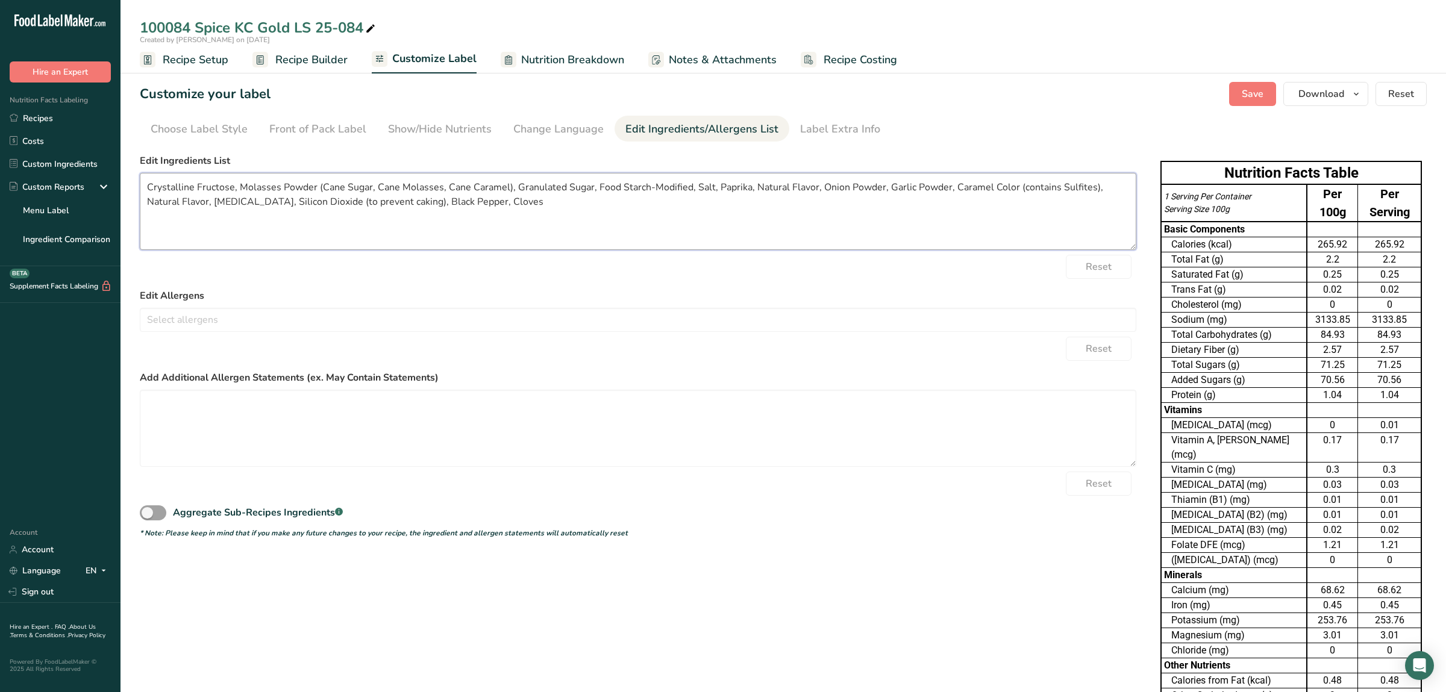
drag, startPoint x: 483, startPoint y: 204, endPoint x: 15, endPoint y: 143, distance: 471.5
click at [140, 173] on textarea "Crystalline Fructose, Molasses Powder (Cane Sugar, Cane Molasses, Cane Caramel)…" at bounding box center [638, 211] width 997 height 77
paste textarea "Fructose, Molasses Powder (Cane Sugar, Cane Molasses, Cane Caramel Color), Suga…"
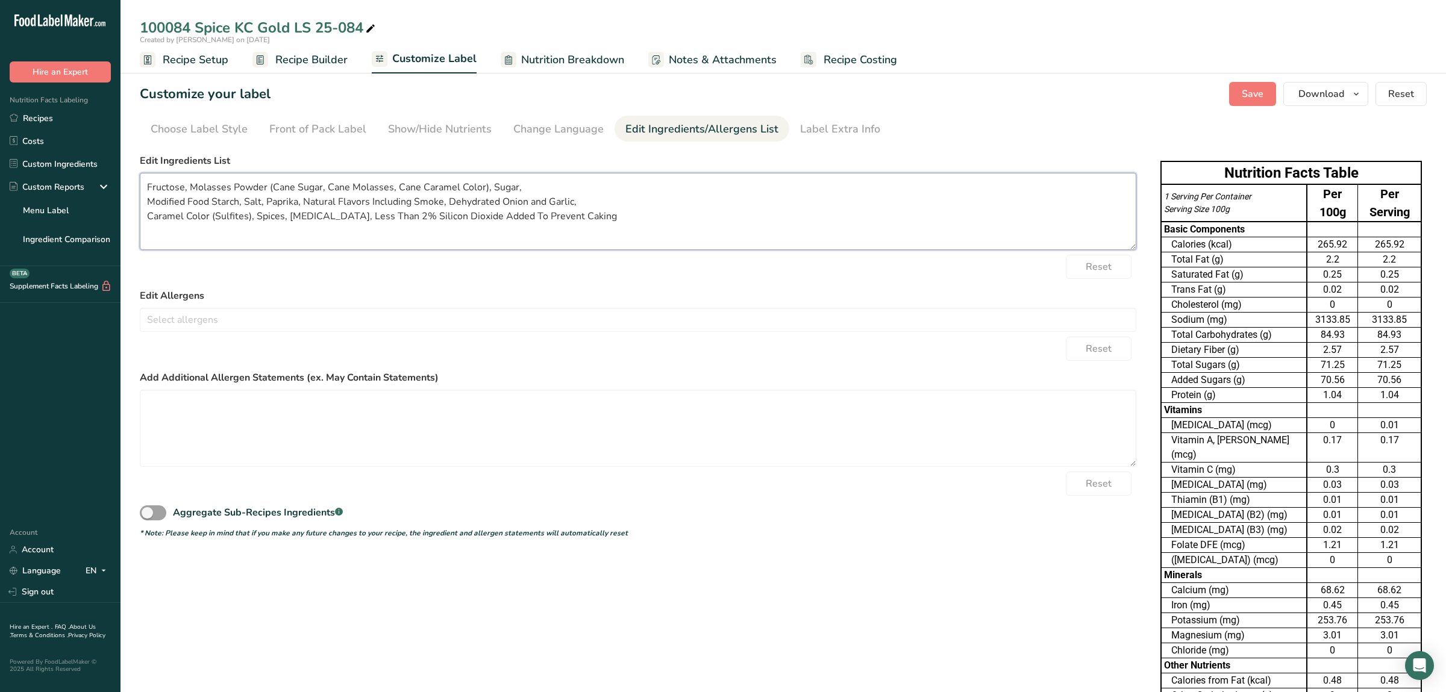
click at [149, 201] on textarea "Fructose, Molasses Powder (Cane Sugar, Cane Molasses, Cane Caramel Color), Suga…" at bounding box center [638, 211] width 997 height 77
click at [145, 198] on textarea "Fructose, Molasses Powder (Cane Sugar, Cane Molasses, Cane Caramel Color), Suga…" at bounding box center [638, 211] width 997 height 77
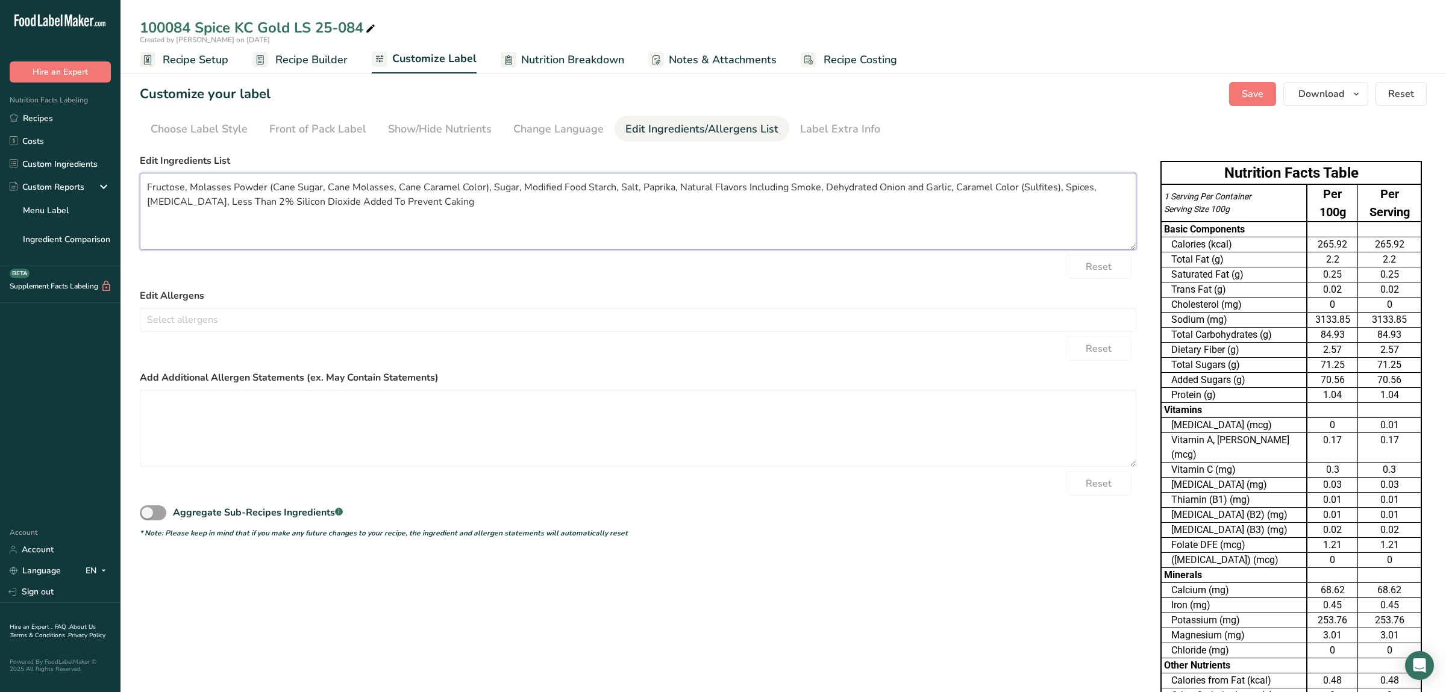
click at [416, 199] on textarea "Fructose, Molasses Powder (Cane Sugar, Cane Molasses, Cane Caramel Color), Suga…" at bounding box center [638, 211] width 997 height 77
type textarea "Fructose, Molasses Powder (Cane Sugar, Cane Molasses, Cane Caramel Color), Suga…"
click at [1251, 98] on span "Save" at bounding box center [1253, 94] width 22 height 14
click at [316, 52] on span "Recipe Builder" at bounding box center [311, 60] width 72 height 16
